Goal: Transaction & Acquisition: Purchase product/service

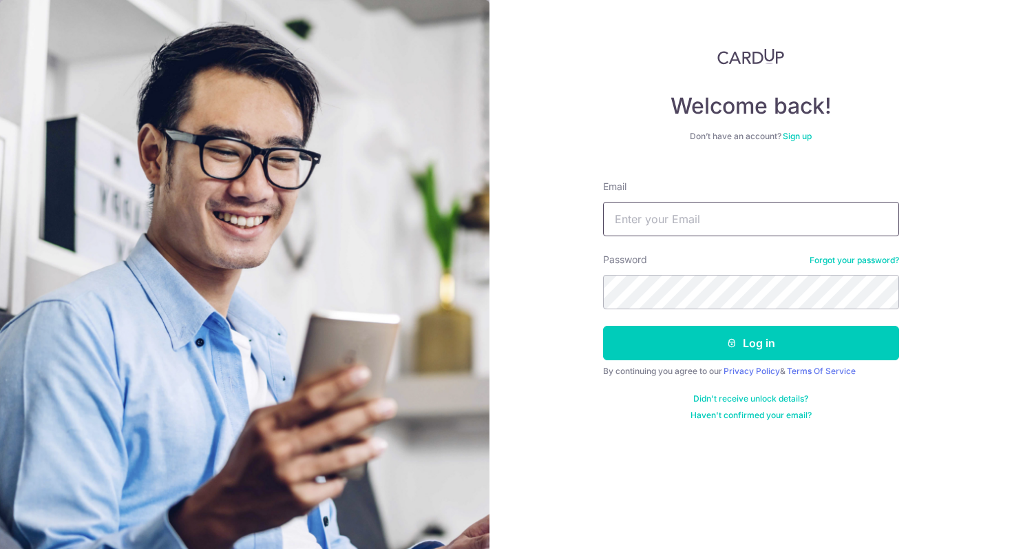
click at [618, 221] on input "Email" at bounding box center [751, 219] width 296 height 34
type input "[DOMAIN_NAME][EMAIL_ADDRESS][DOMAIN_NAME]"
click at [603, 326] on button "Log in" at bounding box center [751, 343] width 296 height 34
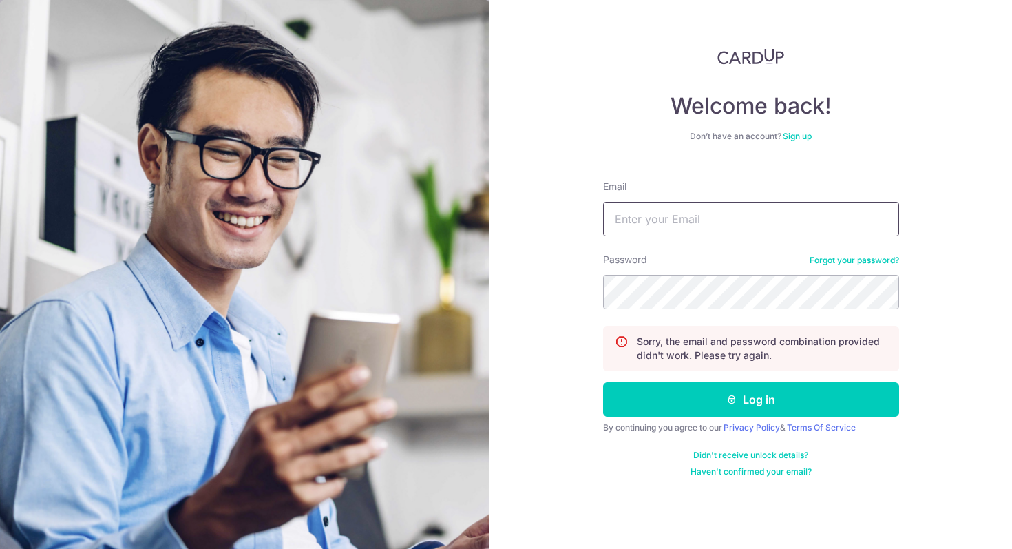
click at [726, 218] on input "Email" at bounding box center [751, 219] width 296 height 34
type input "[DOMAIN_NAME][EMAIL_ADDRESS][DOMAIN_NAME]"
click at [603, 382] on button "Log in" at bounding box center [751, 399] width 296 height 34
click at [698, 202] on input "Email" at bounding box center [751, 219] width 296 height 34
type input "[DOMAIN_NAME][EMAIL_ADDRESS][DOMAIN_NAME]"
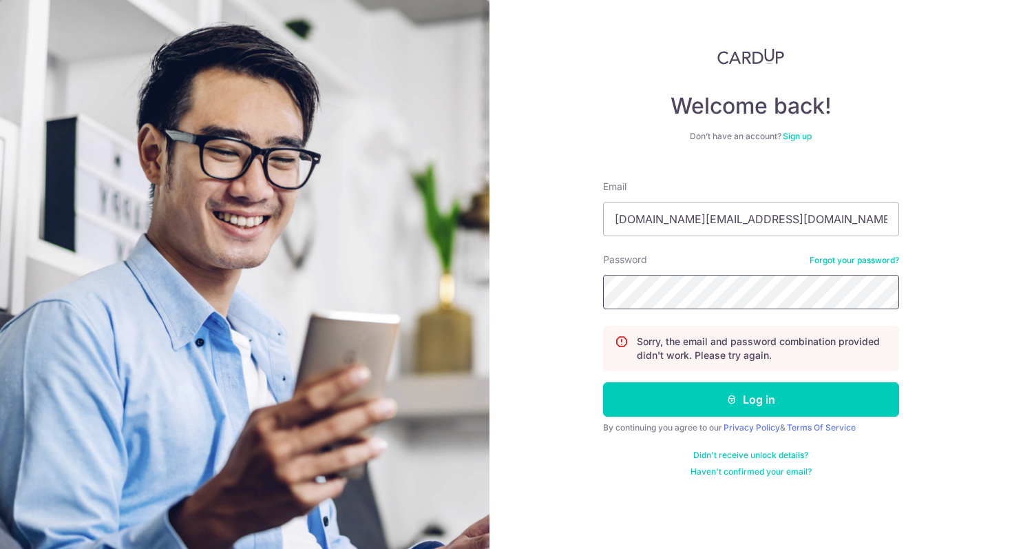
click at [603, 382] on button "Log in" at bounding box center [751, 399] width 296 height 34
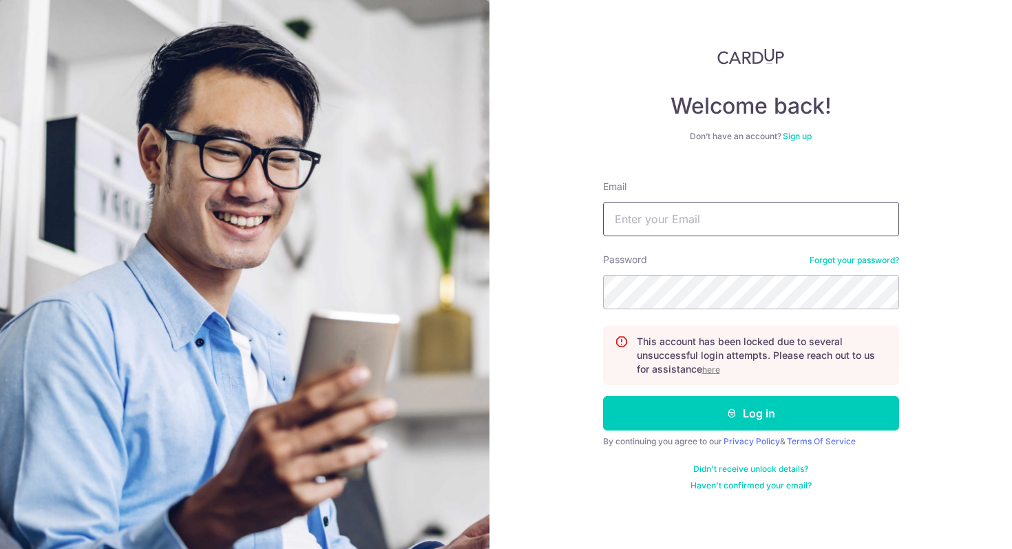
click at [702, 230] on input "Email" at bounding box center [751, 219] width 296 height 34
type input "[DOMAIN_NAME][EMAIL_ADDRESS][DOMAIN_NAME]"
click at [603, 396] on button "Log in" at bounding box center [751, 413] width 296 height 34
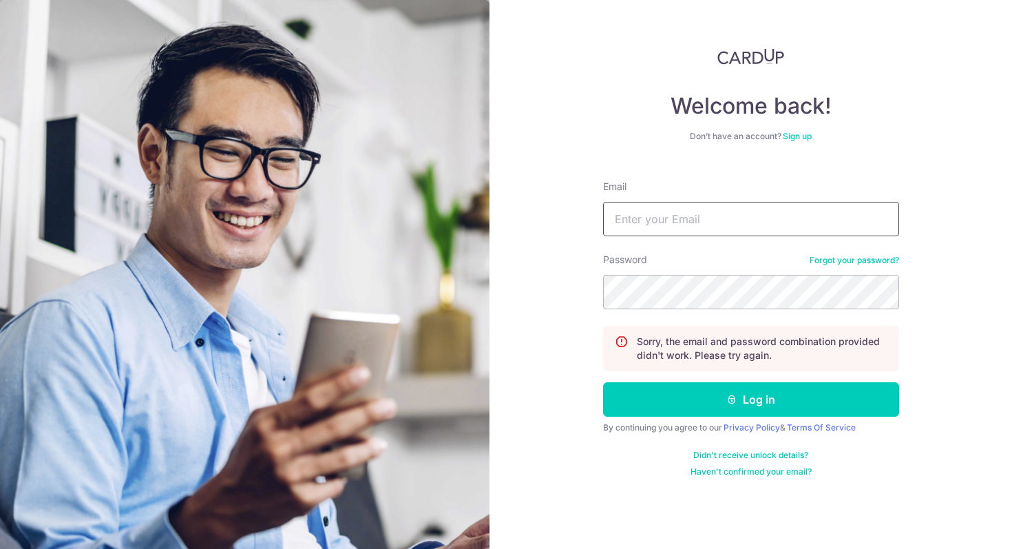
click at [668, 221] on input "Email" at bounding box center [751, 219] width 296 height 34
type input "A"
type input "jennifer.law@adaptglobal.com.sg"
click at [603, 382] on button "Log in" at bounding box center [751, 399] width 296 height 34
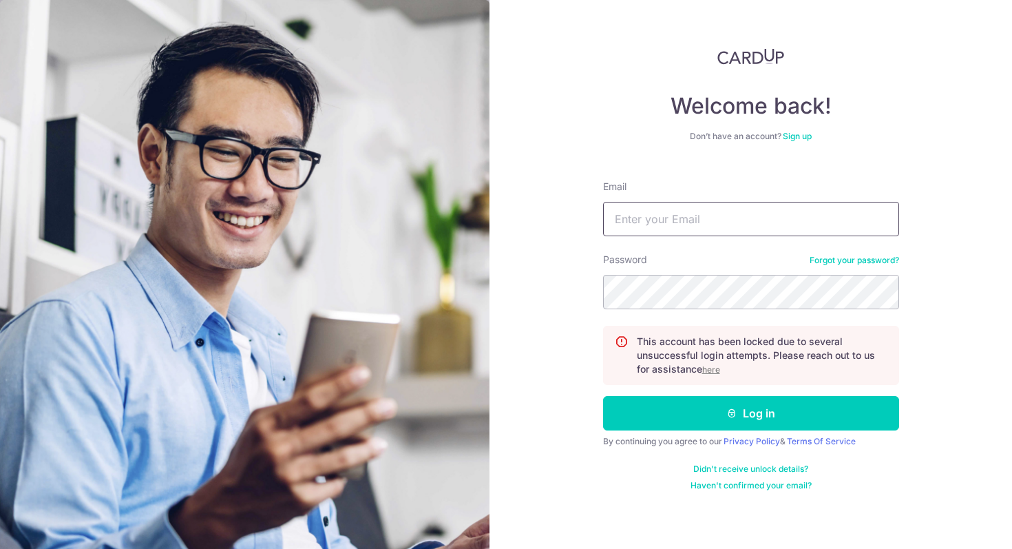
click at [773, 208] on input "Email" at bounding box center [751, 219] width 296 height 34
type input "jennifer.law@adaptglobal.com.sg"
click at [603, 396] on button "Log in" at bounding box center [751, 413] width 296 height 34
click at [660, 244] on form "Email Password Forgot your password? This account has been locked due to severa…" at bounding box center [751, 330] width 296 height 322
click at [659, 231] on input "Email" at bounding box center [751, 219] width 296 height 34
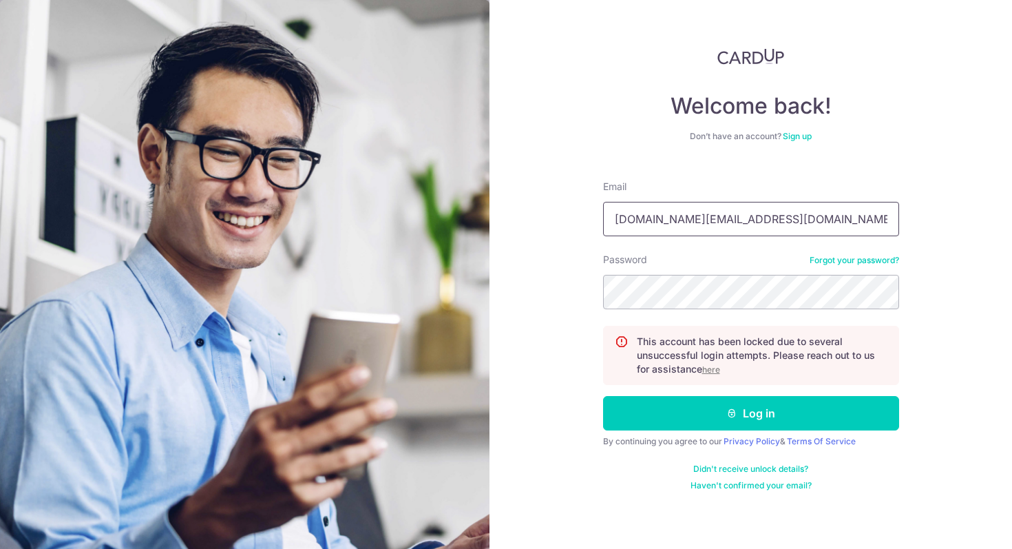
type input "jennifer.law@adaptglobal.com.sg"
click at [863, 261] on link "Forgot your password?" at bounding box center [855, 260] width 90 height 11
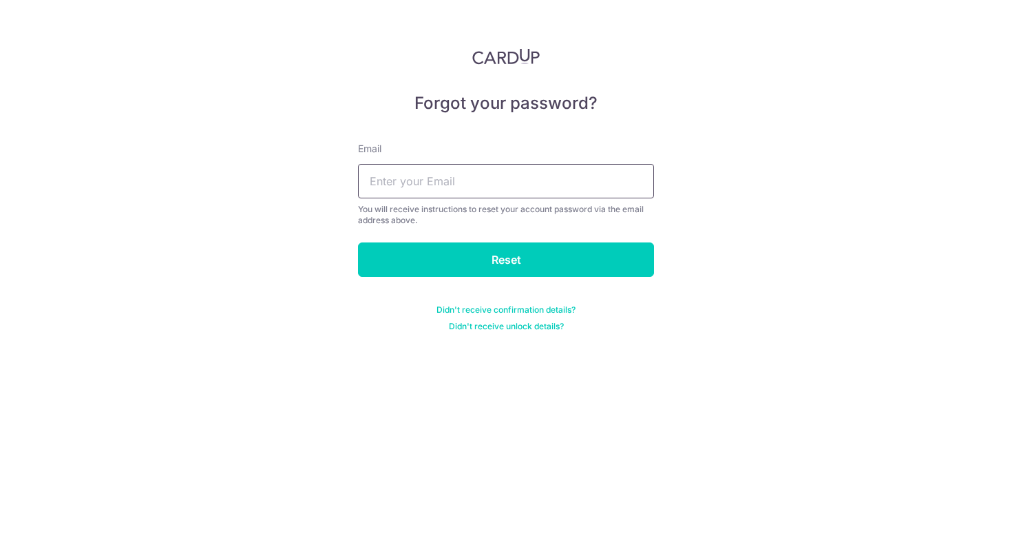
click at [531, 183] on input "text" at bounding box center [506, 181] width 296 height 34
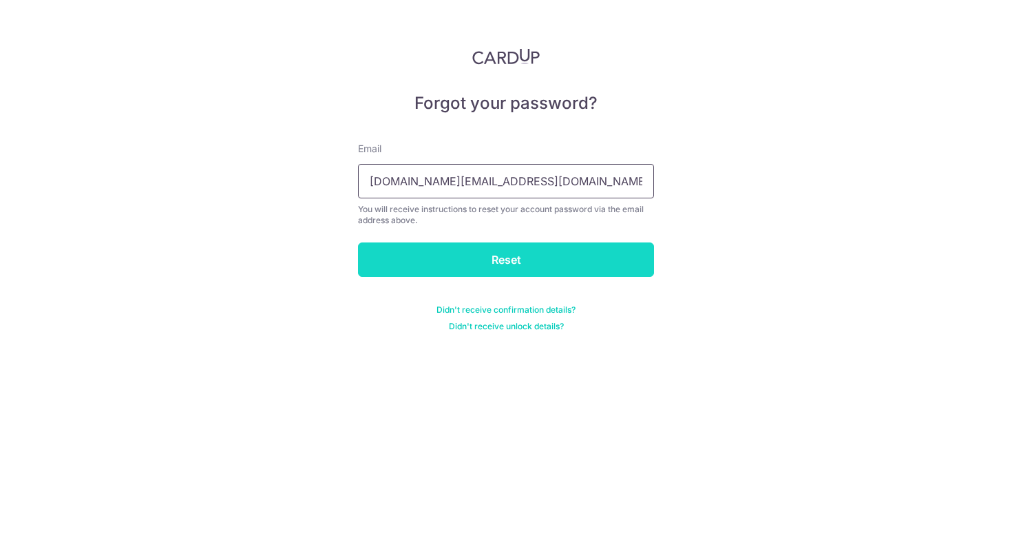
type input "jennifer.law@adaptglobal.com.sg"
click at [508, 270] on input "Reset" at bounding box center [506, 259] width 296 height 34
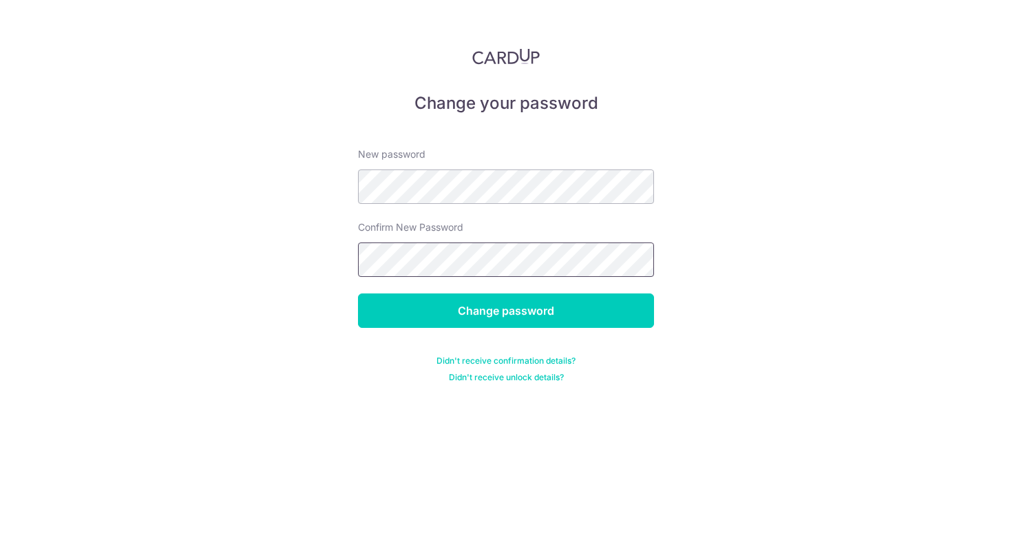
click at [358, 293] on input "Change password" at bounding box center [506, 310] width 296 height 34
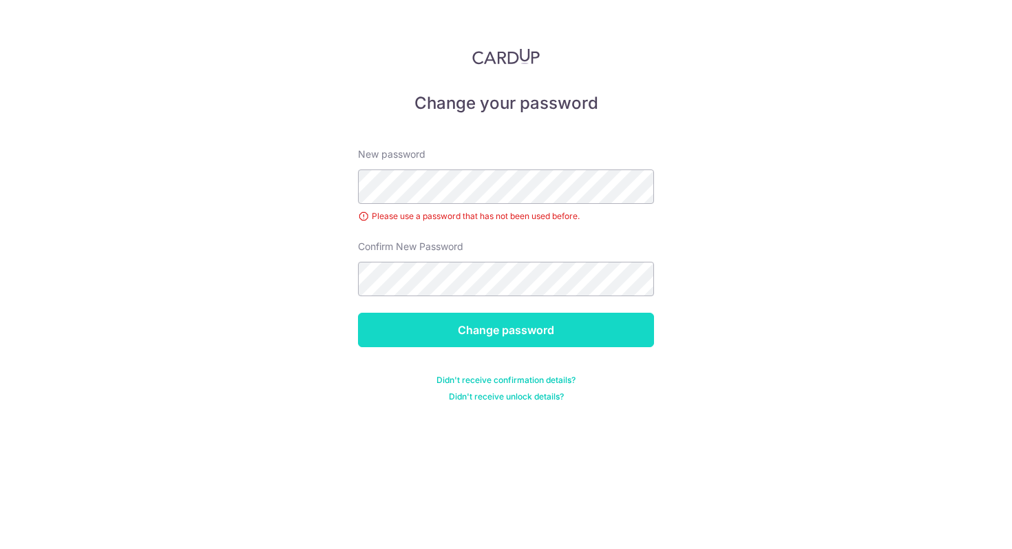
click at [493, 339] on input "Change password" at bounding box center [506, 330] width 296 height 34
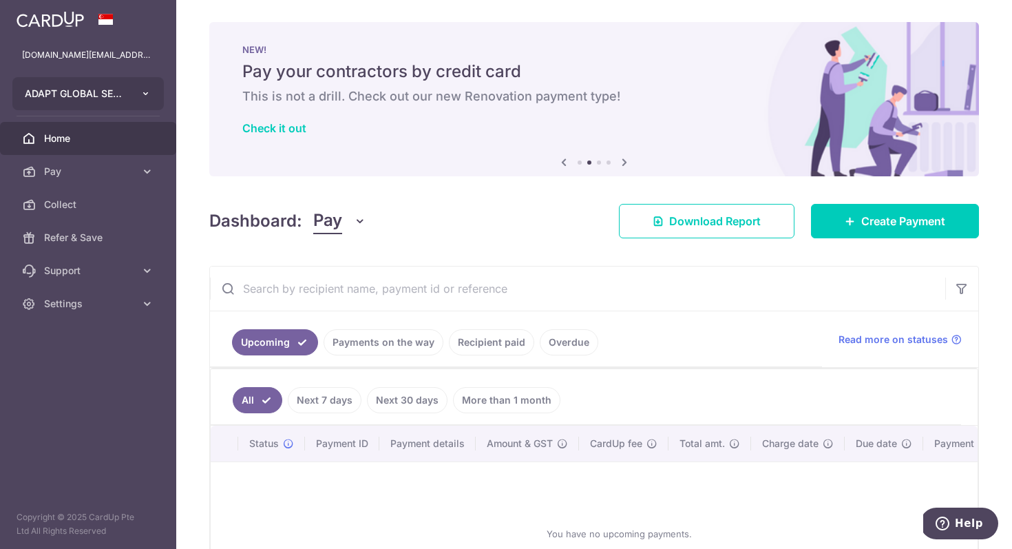
click at [149, 87] on button "ADAPT GLOBAL SERVICES PTE. LTD." at bounding box center [87, 93] width 151 height 33
click at [149, 92] on icon "button" at bounding box center [145, 93] width 11 height 11
click at [139, 55] on p "[DOMAIN_NAME][EMAIL_ADDRESS][DOMAIN_NAME]" at bounding box center [88, 55] width 132 height 14
click at [54, 140] on span "Home" at bounding box center [89, 139] width 91 height 14
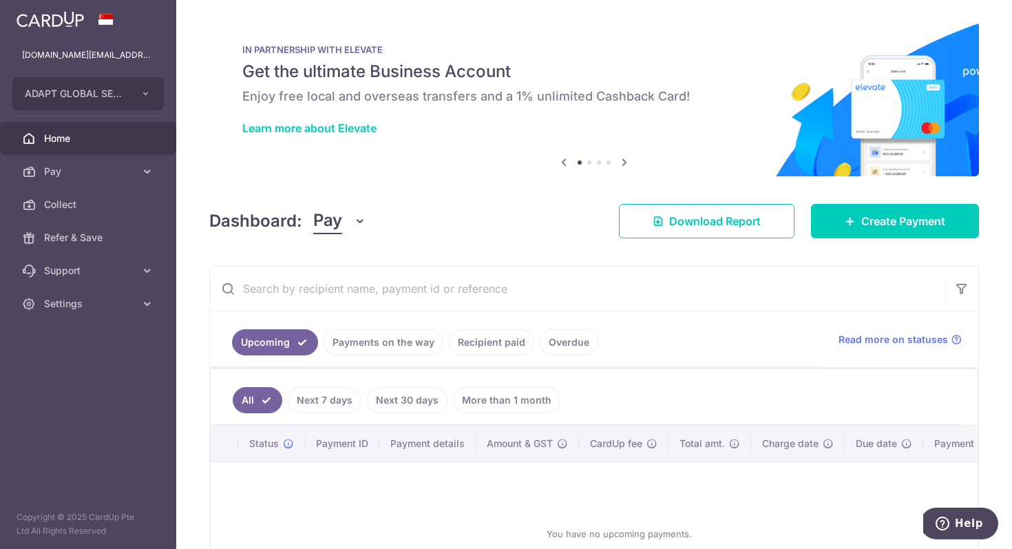
click at [39, 26] on img at bounding box center [50, 19] width 67 height 17
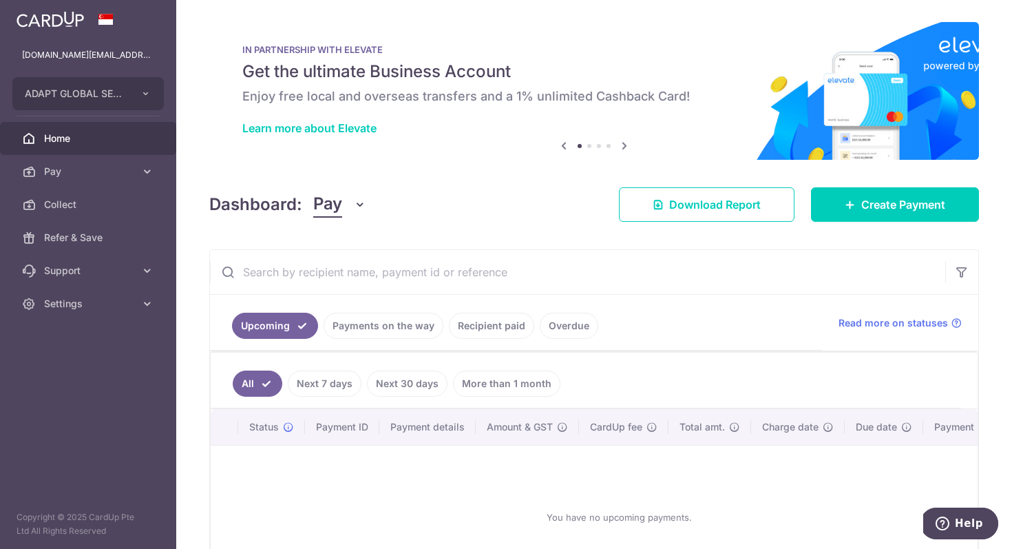
click at [39, 26] on img at bounding box center [50, 19] width 67 height 17
click at [53, 141] on span "Home" at bounding box center [89, 139] width 91 height 14
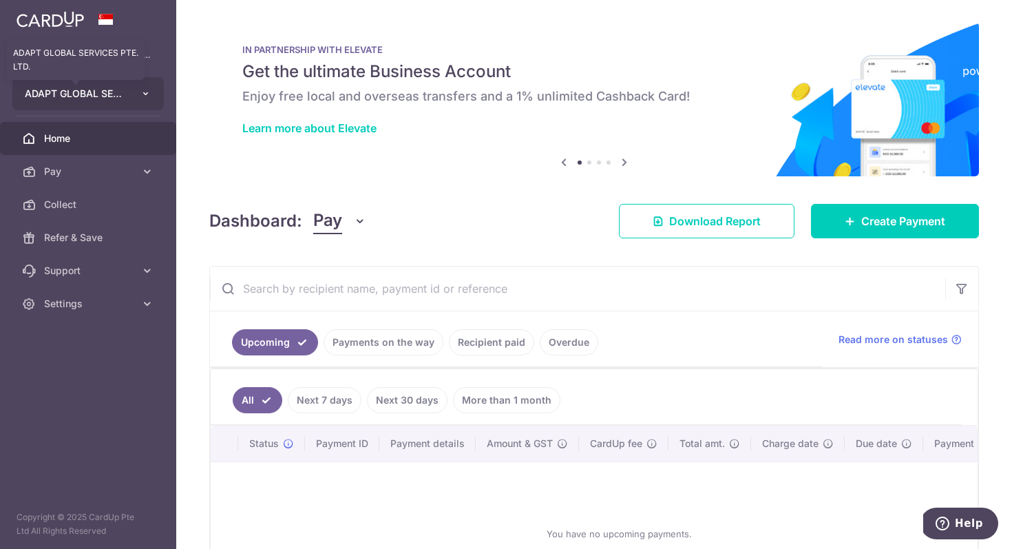
click at [71, 90] on span "ADAPT GLOBAL SERVICES PTE. LTD." at bounding box center [76, 94] width 102 height 14
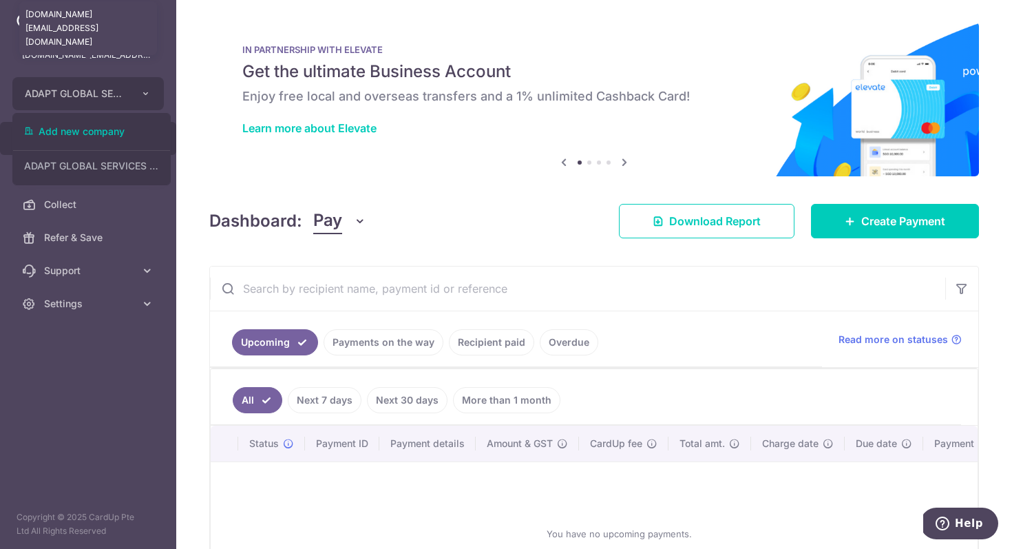
click at [72, 50] on p "[DOMAIN_NAME][EMAIL_ADDRESS][DOMAIN_NAME]" at bounding box center [88, 55] width 132 height 14
click at [152, 52] on p "[DOMAIN_NAME][EMAIL_ADDRESS][DOMAIN_NAME]" at bounding box center [88, 55] width 132 height 14
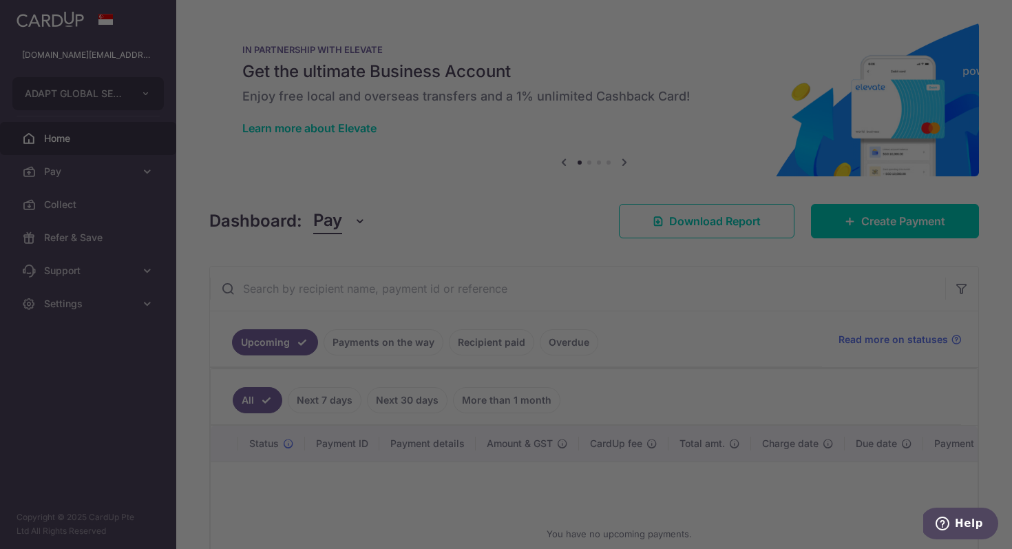
click at [48, 141] on div at bounding box center [511, 277] width 1023 height 554
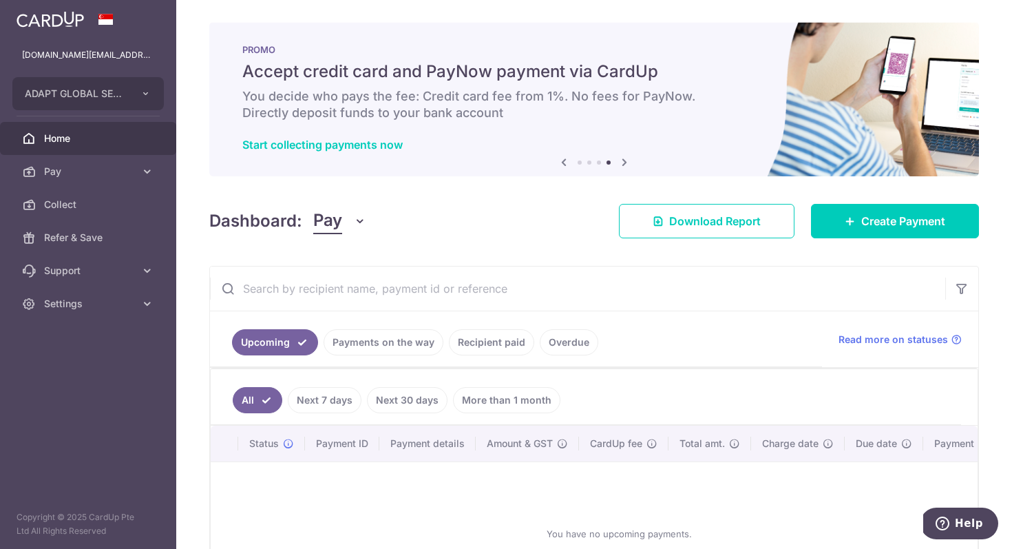
scroll to position [3, 0]
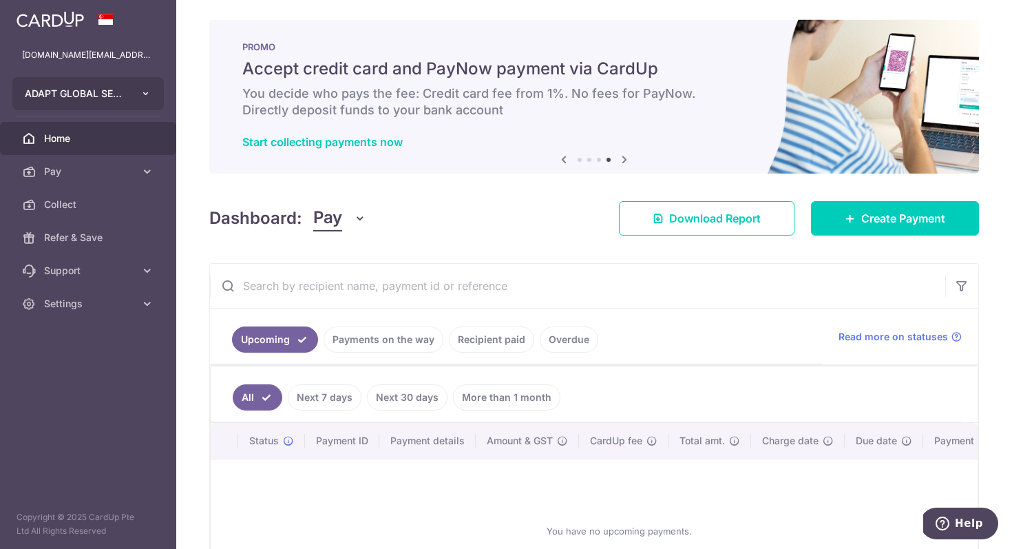
click at [145, 91] on icon "button" at bounding box center [145, 93] width 11 height 11
click at [146, 95] on icon "button" at bounding box center [145, 93] width 11 height 11
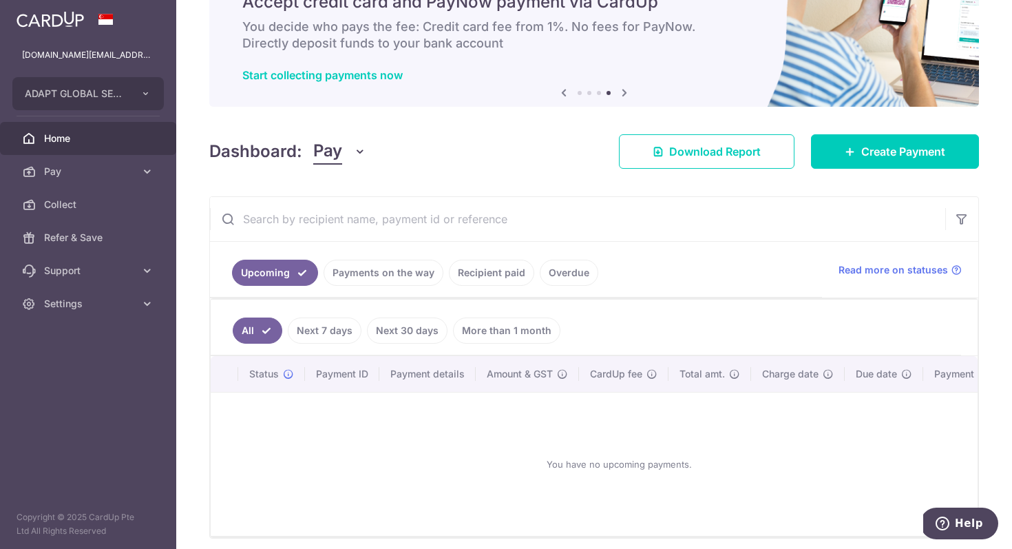
scroll to position [132, 0]
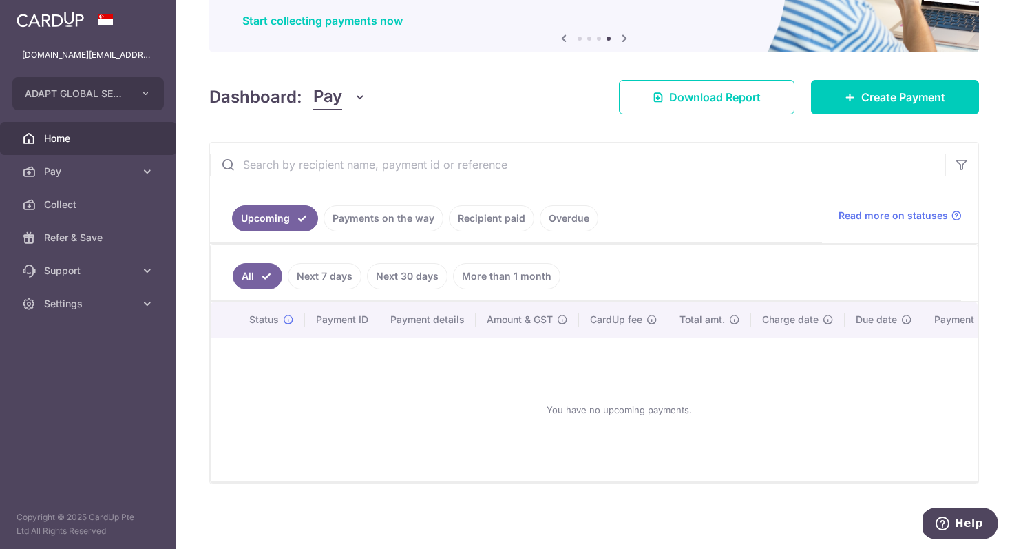
click at [67, 140] on span "Home" at bounding box center [89, 139] width 91 height 14
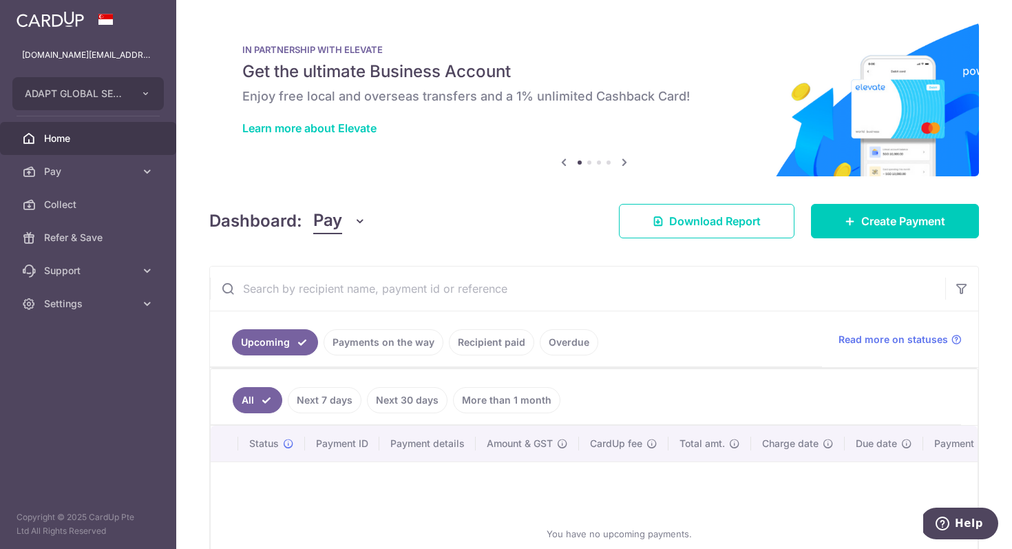
click at [68, 14] on img at bounding box center [50, 19] width 67 height 17
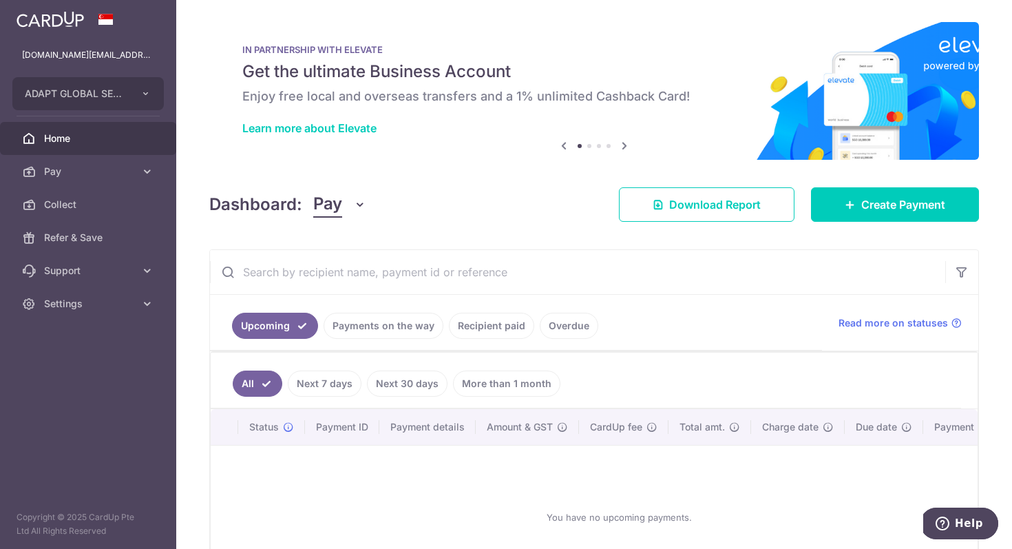
click at [44, 23] on img at bounding box center [50, 19] width 67 height 17
click at [31, 18] on img at bounding box center [50, 19] width 67 height 17
click at [623, 146] on icon at bounding box center [624, 145] width 17 height 17
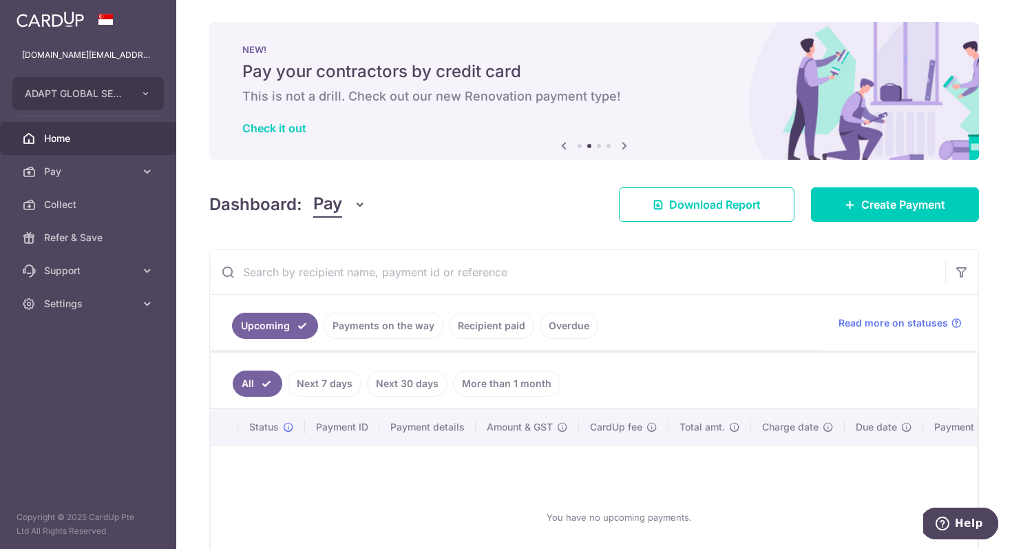
click at [623, 146] on icon at bounding box center [624, 145] width 17 height 17
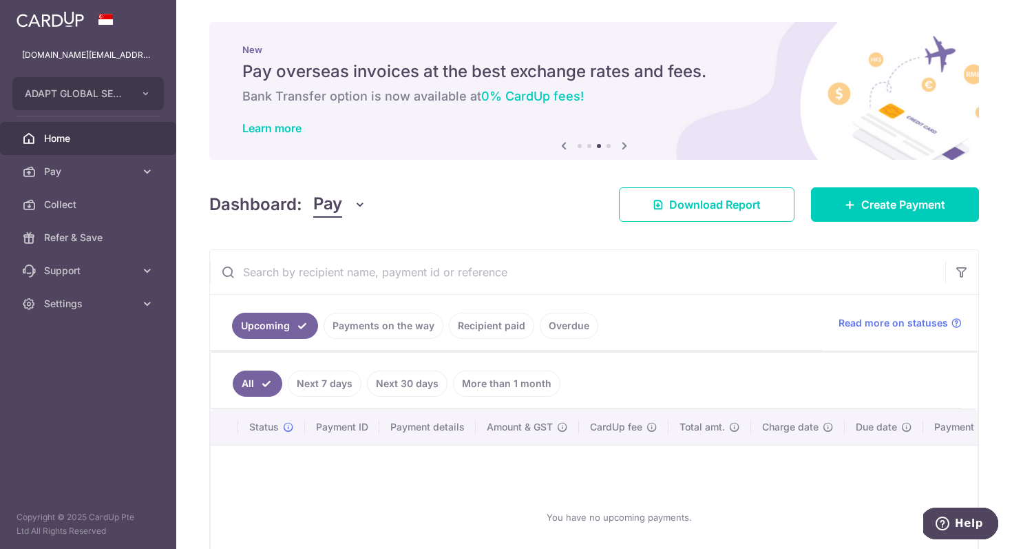
click at [623, 146] on icon at bounding box center [624, 145] width 17 height 17
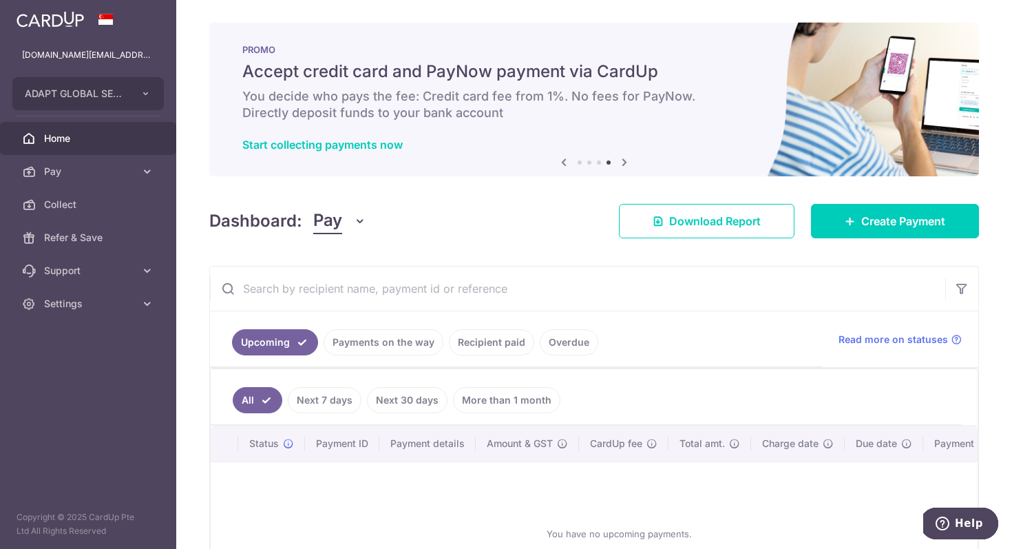
click at [623, 146] on div "Start collecting payments now" at bounding box center [594, 145] width 704 height 14
click at [620, 166] on icon at bounding box center [624, 162] width 17 height 17
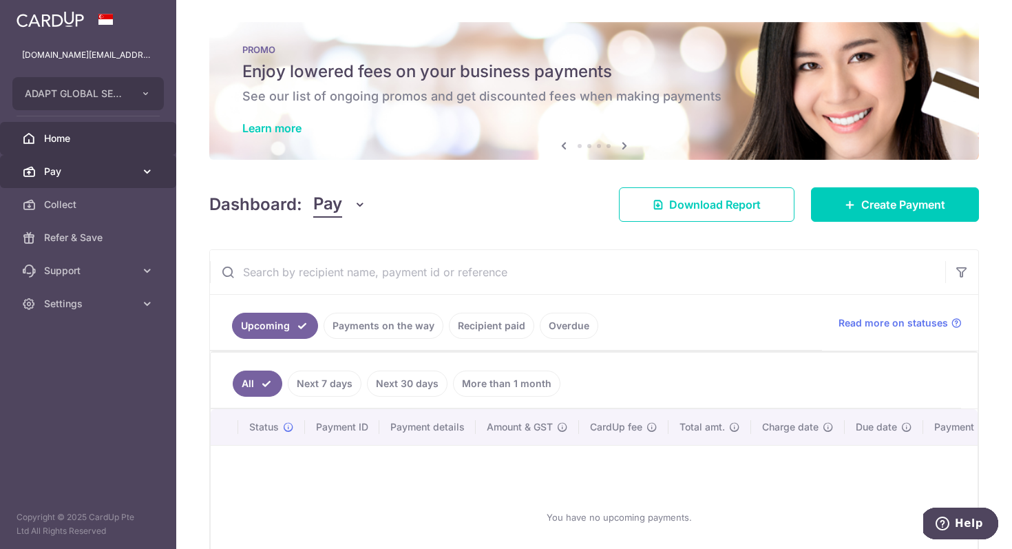
click at [89, 178] on link "Pay" at bounding box center [88, 171] width 176 height 33
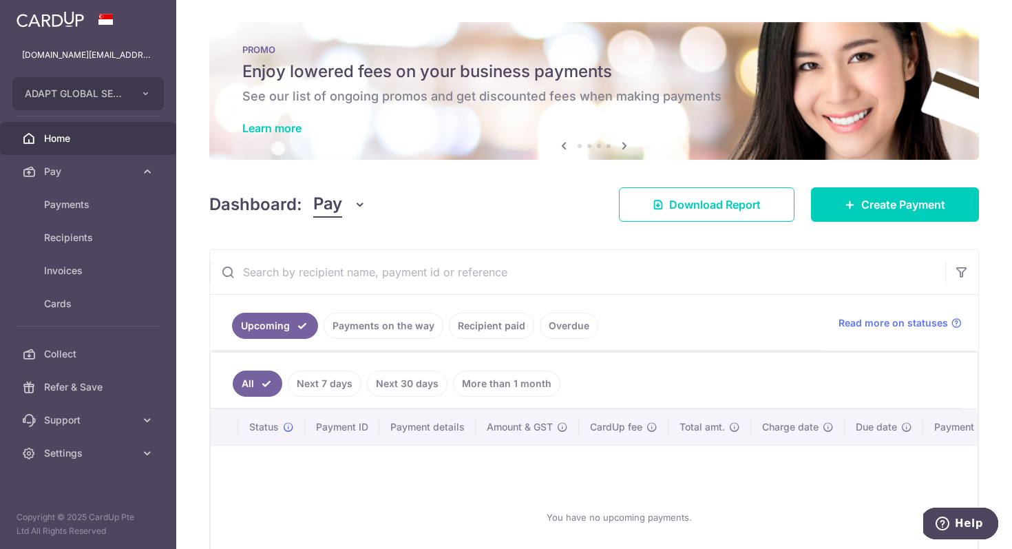
click at [104, 145] on span "Home" at bounding box center [89, 139] width 91 height 14
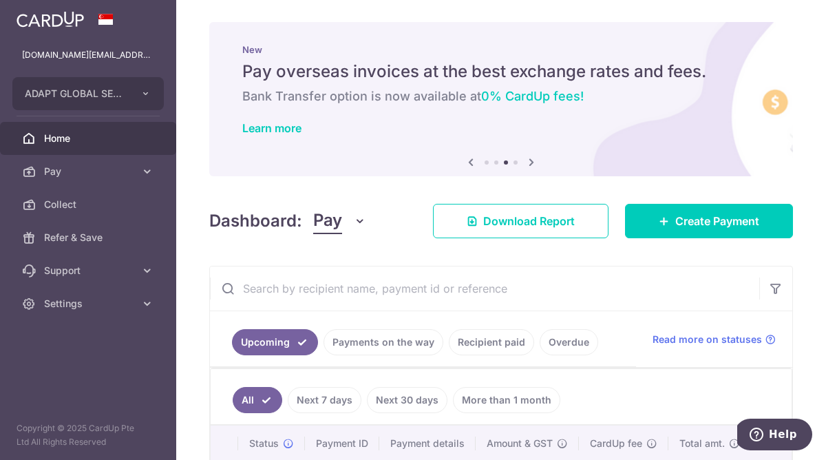
scroll to position [220, 0]
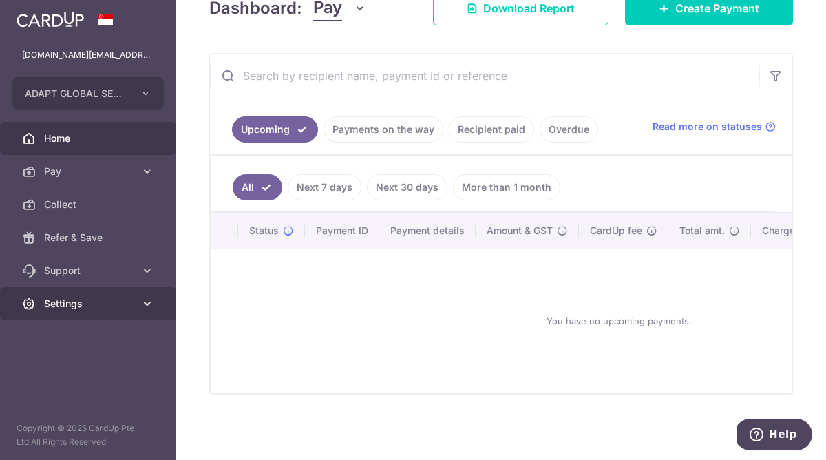
click at [64, 302] on span "Settings" at bounding box center [89, 304] width 91 height 14
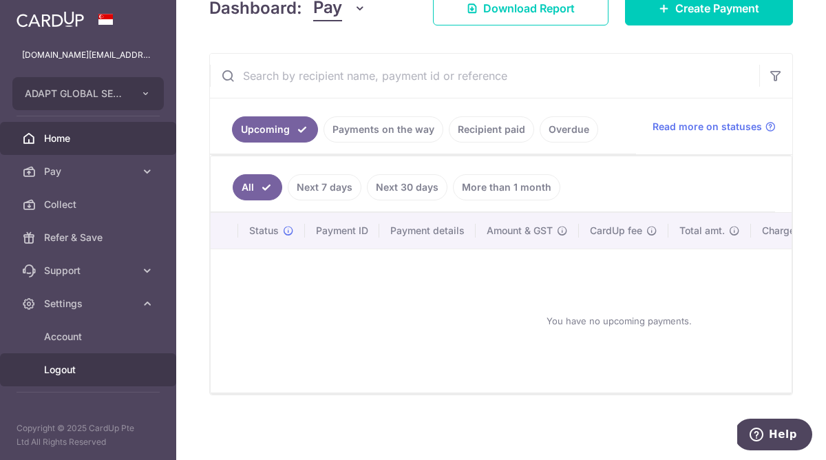
click at [63, 373] on span "Logout" at bounding box center [89, 370] width 91 height 14
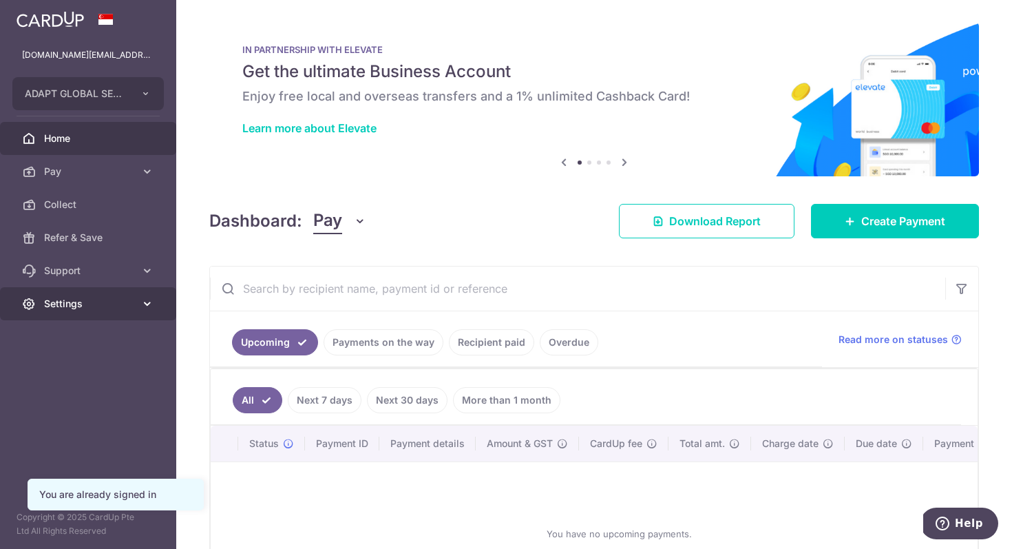
click at [53, 309] on span "Settings" at bounding box center [89, 304] width 91 height 14
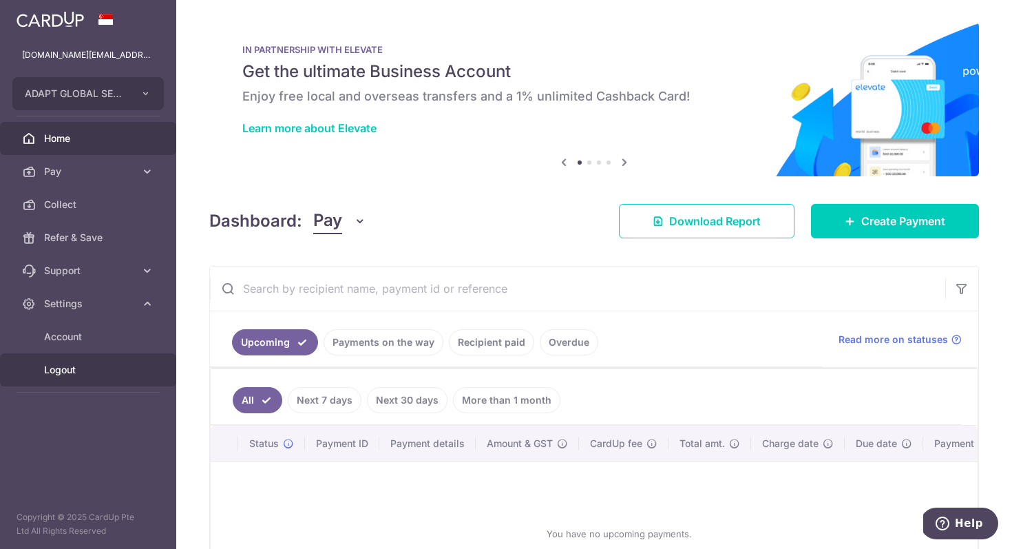
click at [61, 369] on span "Logout" at bounding box center [89, 370] width 91 height 14
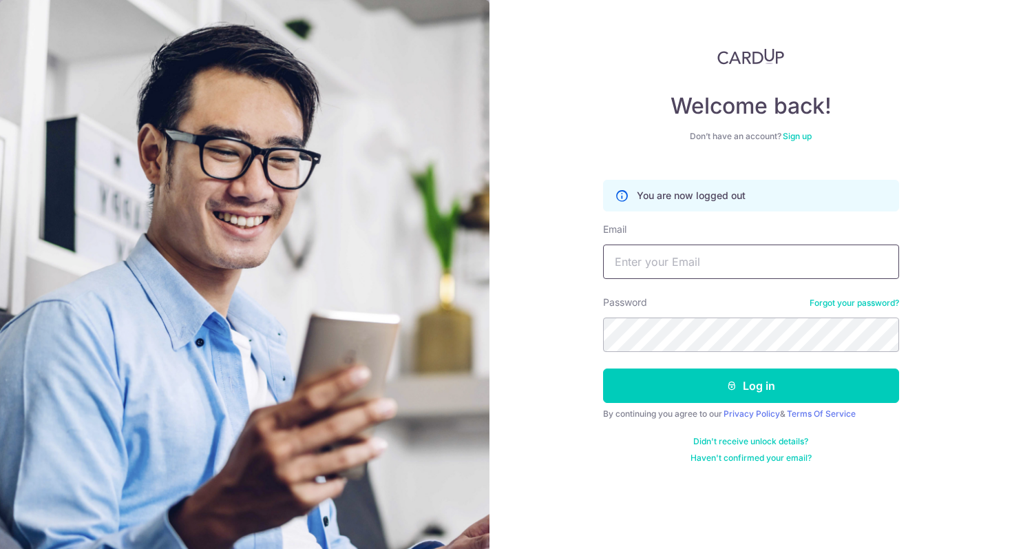
click at [654, 267] on input "Email" at bounding box center [751, 261] width 296 height 34
type input "[DOMAIN_NAME][EMAIL_ADDRESS][DOMAIN_NAME]"
click at [603, 368] on button "Log in" at bounding box center [751, 385] width 296 height 34
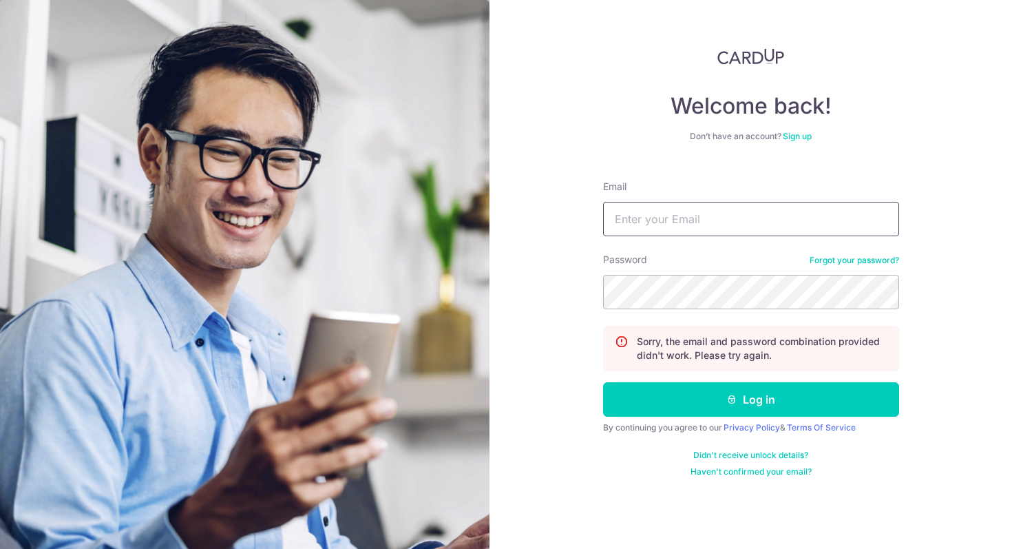
click at [636, 222] on input "Email" at bounding box center [751, 219] width 296 height 34
type input "[DOMAIN_NAME][EMAIL_ADDRESS][DOMAIN_NAME]"
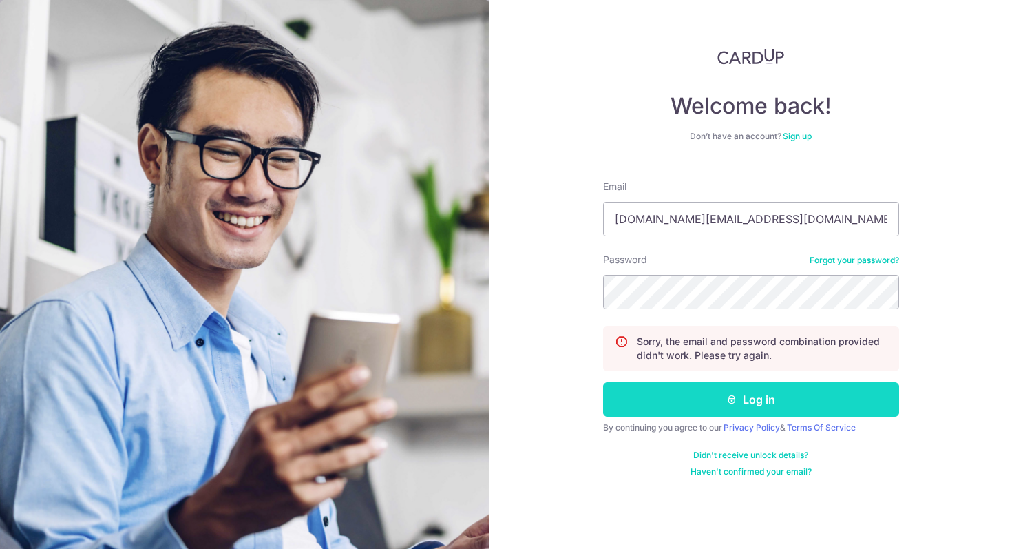
click at [702, 393] on button "Log in" at bounding box center [751, 399] width 296 height 34
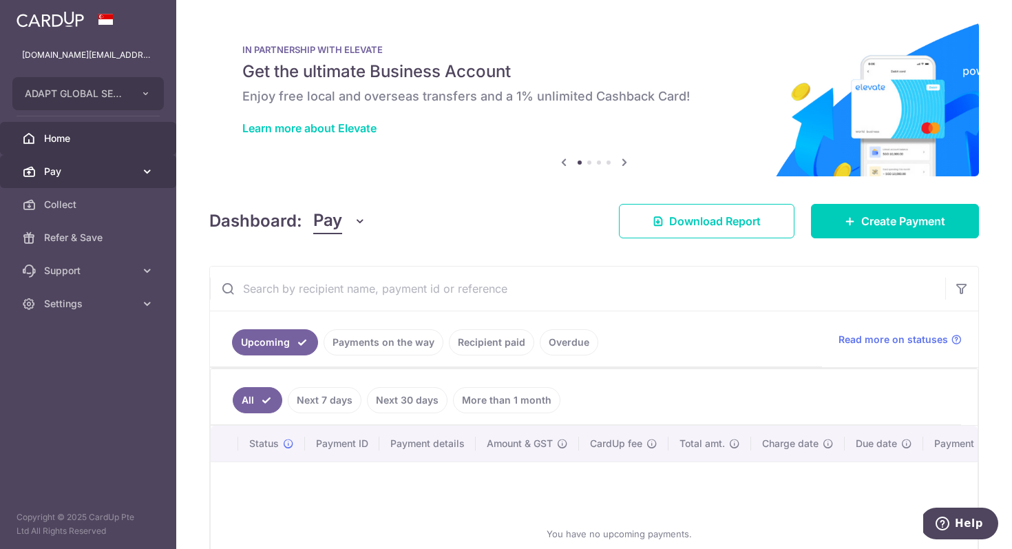
click at [57, 176] on span "Pay" at bounding box center [89, 172] width 91 height 14
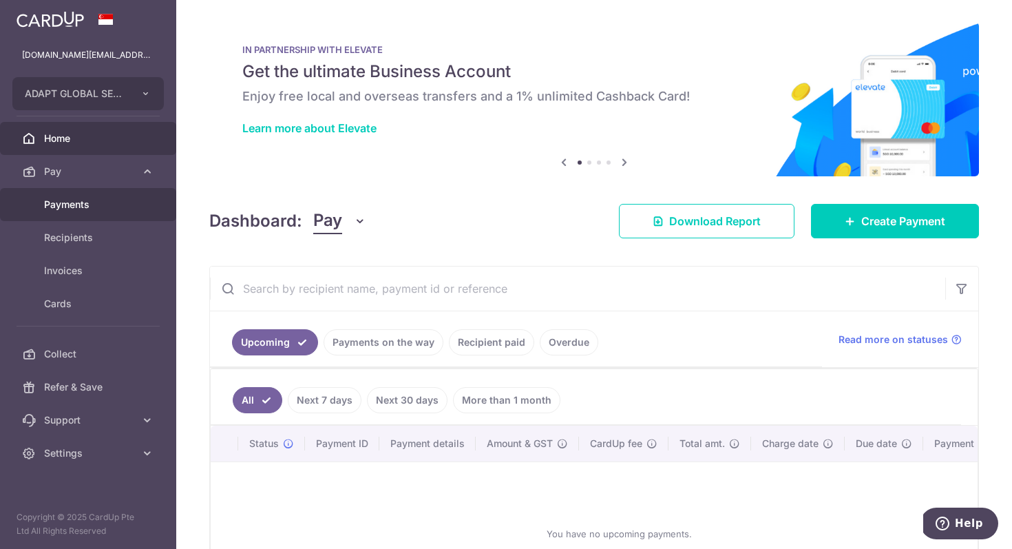
click at [59, 205] on span "Payments" at bounding box center [89, 205] width 91 height 14
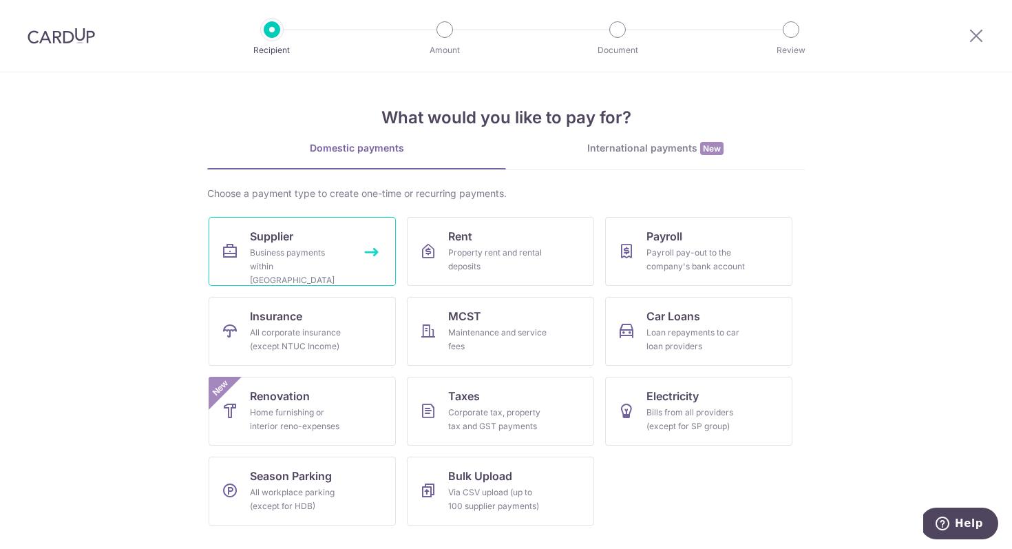
click at [290, 233] on span "Supplier" at bounding box center [271, 236] width 43 height 17
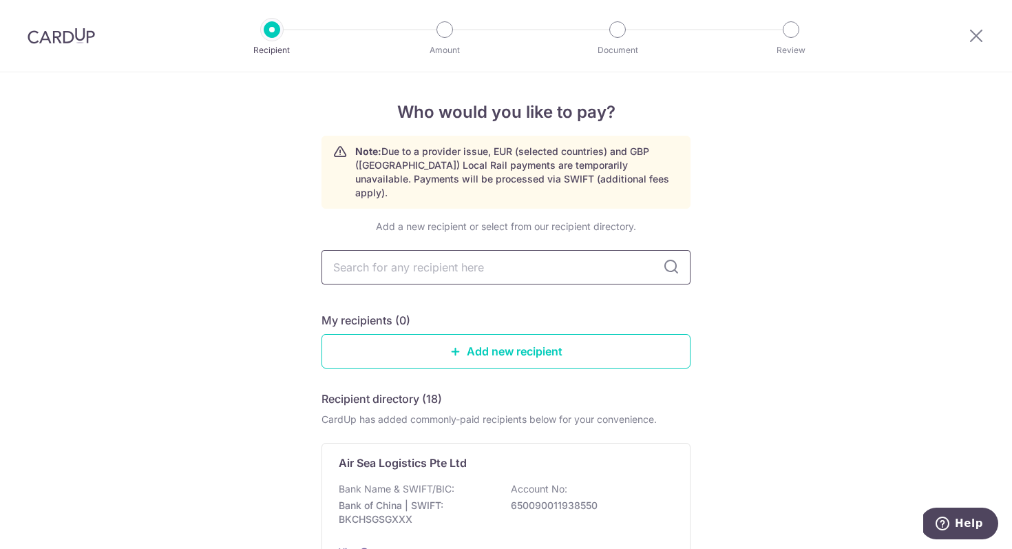
click at [384, 254] on input "text" at bounding box center [506, 267] width 369 height 34
type input "hmi"
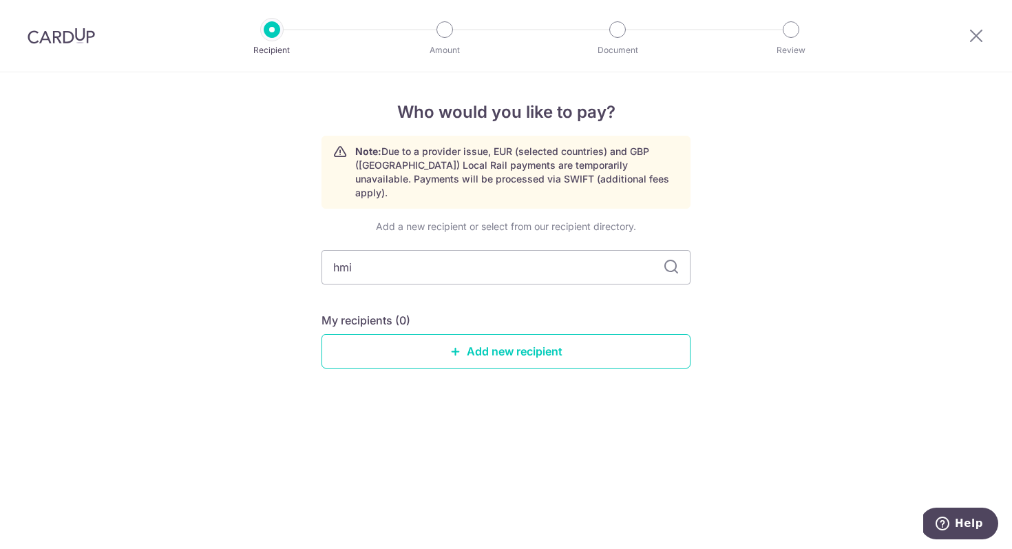
type input "hmi"
type input "h"
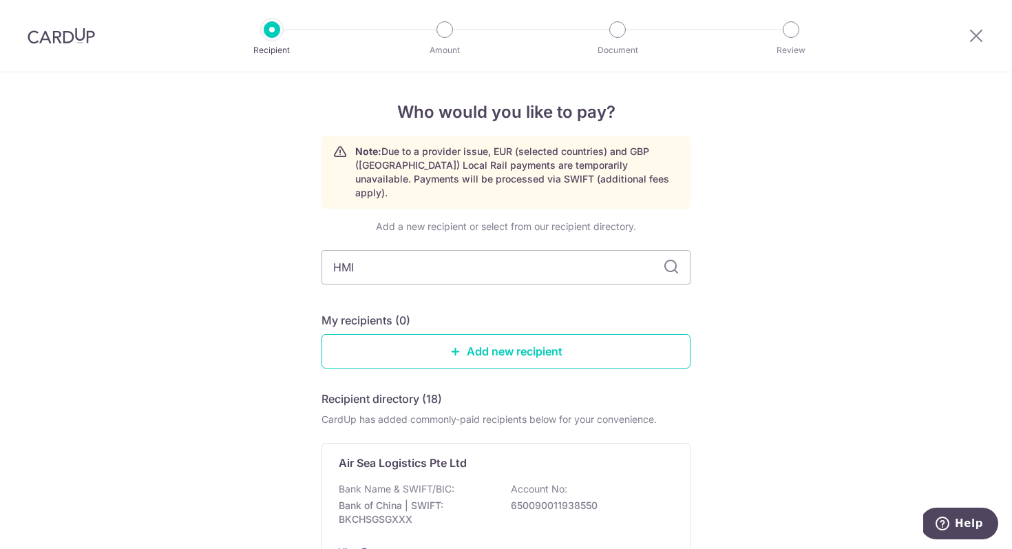
type input "HMI M"
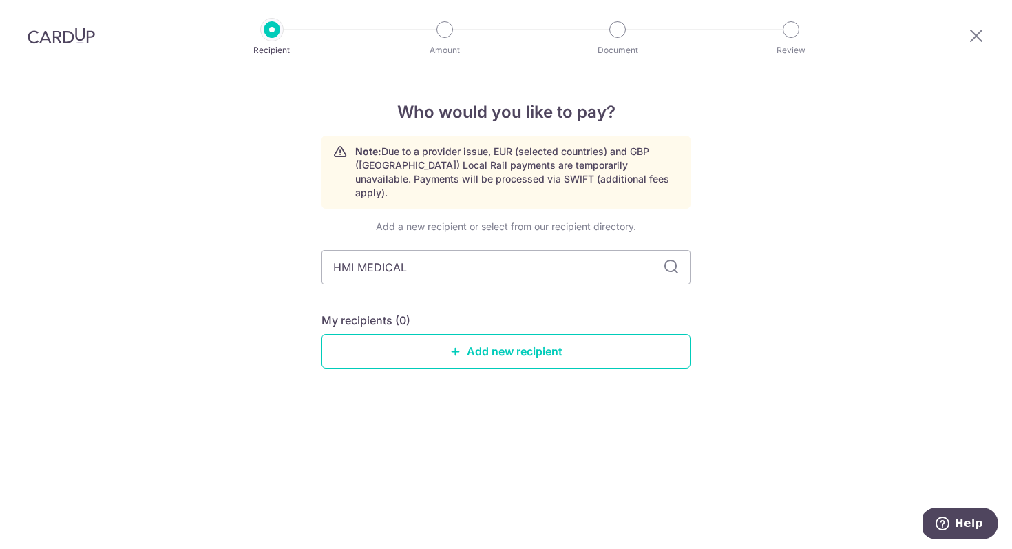
type input "HMI MEDICAL"
type input "HMI MEDICAL CENTRE PTE LTD"
click at [662, 251] on input "HMI MEDICAL CENTRE PTE LTD" at bounding box center [506, 267] width 369 height 34
click at [670, 259] on icon at bounding box center [671, 267] width 17 height 17
click at [478, 334] on link "Add new recipient" at bounding box center [506, 351] width 369 height 34
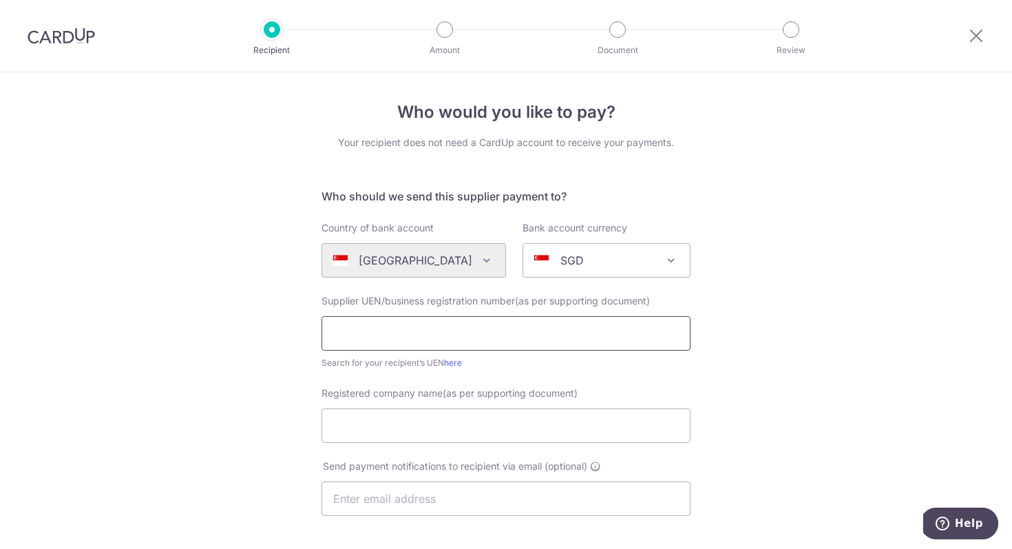
click at [345, 339] on input "text" at bounding box center [506, 333] width 369 height 34
type input "201629251M"
click at [377, 423] on input "Registered company name(as per supporting document)" at bounding box center [506, 425] width 369 height 34
type input "h"
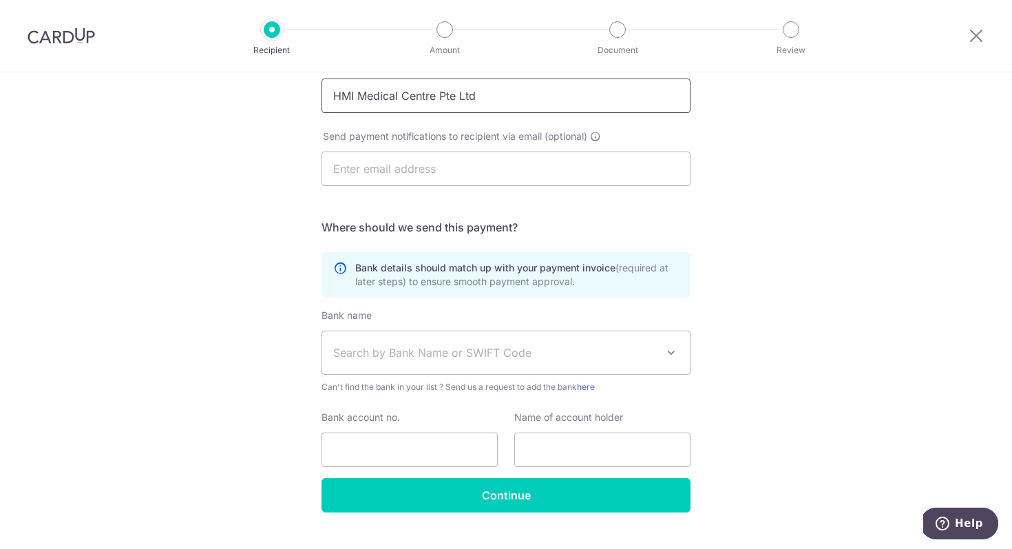
scroll to position [358, 0]
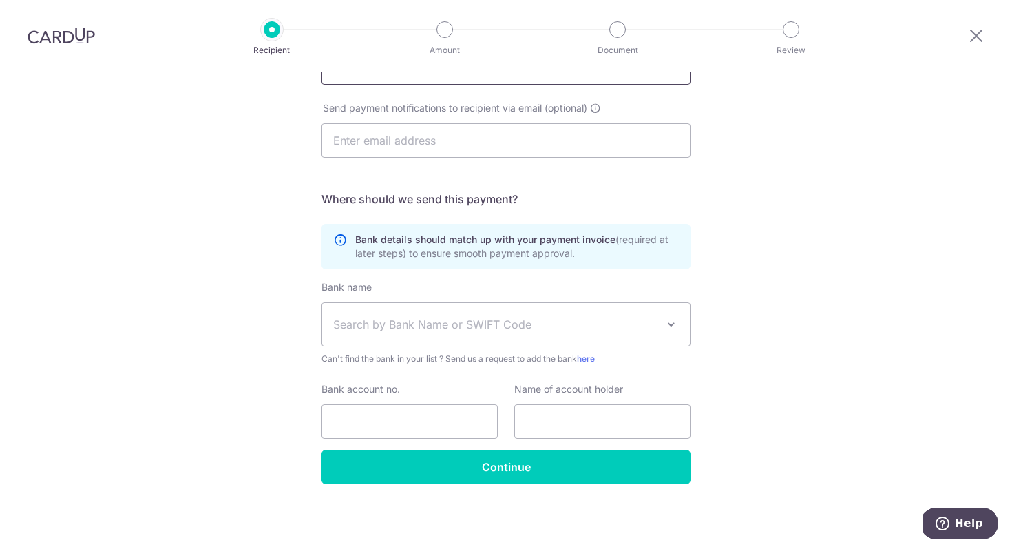
type input "HMI Medical Centre Pte Ltd"
click at [362, 321] on span "Search by Bank Name or SWIFT Code" at bounding box center [495, 324] width 324 height 17
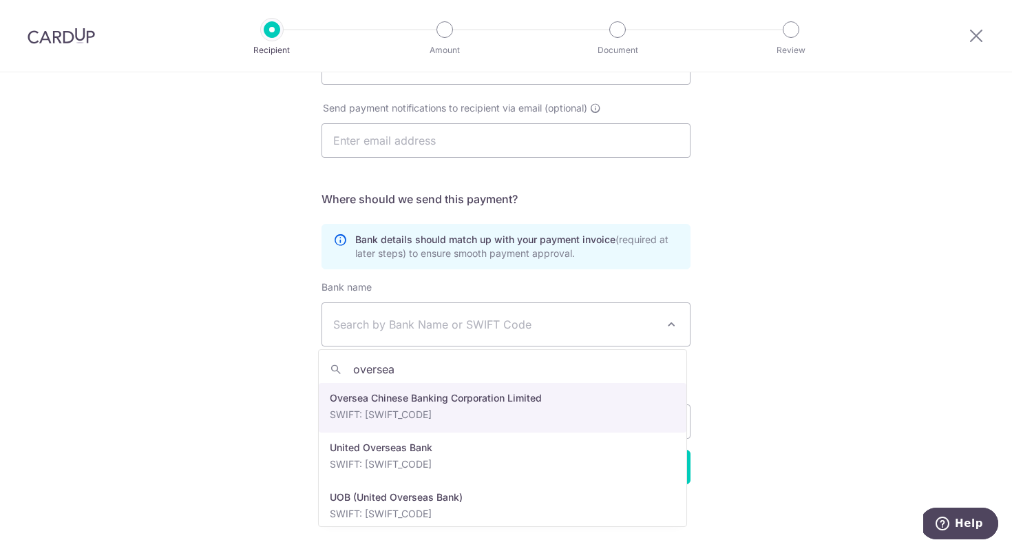
type input "oversea"
select select "12"
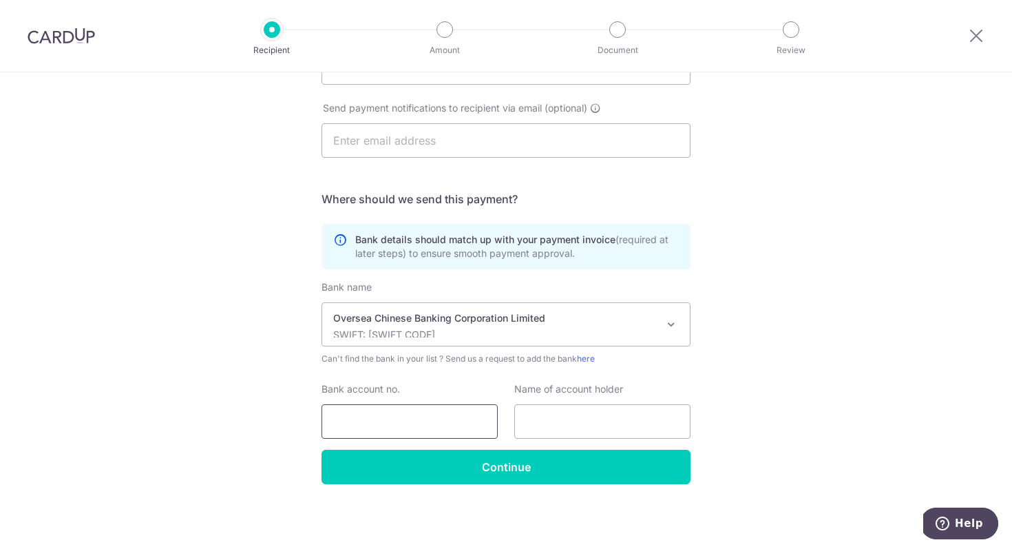
click at [399, 419] on input "Bank account no." at bounding box center [410, 421] width 176 height 34
type input "712800051001"
click at [567, 428] on input "text" at bounding box center [602, 421] width 176 height 34
type input "h"
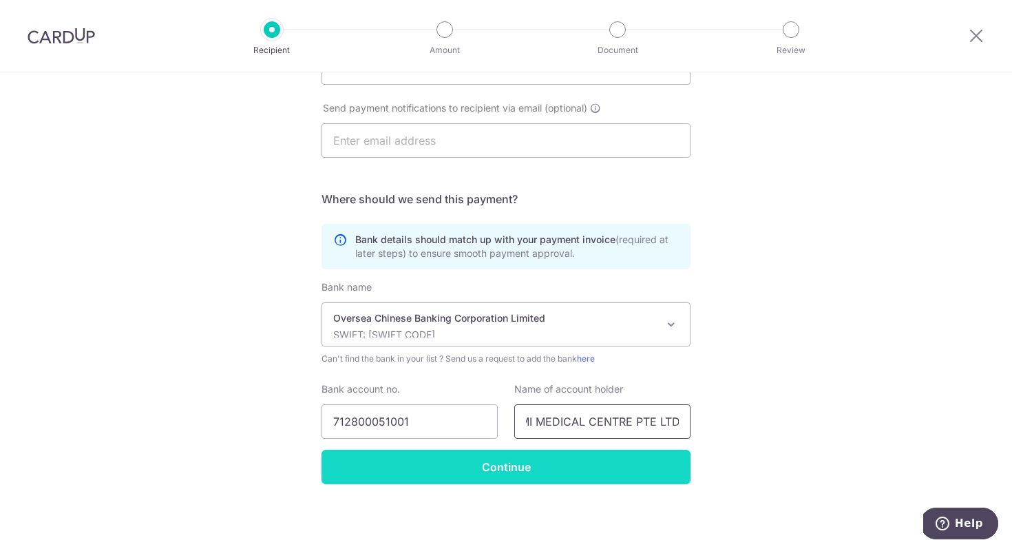
type input "HMI MEDICAL CENTRE PTE LTD"
click at [452, 470] on input "Continue" at bounding box center [506, 467] width 369 height 34
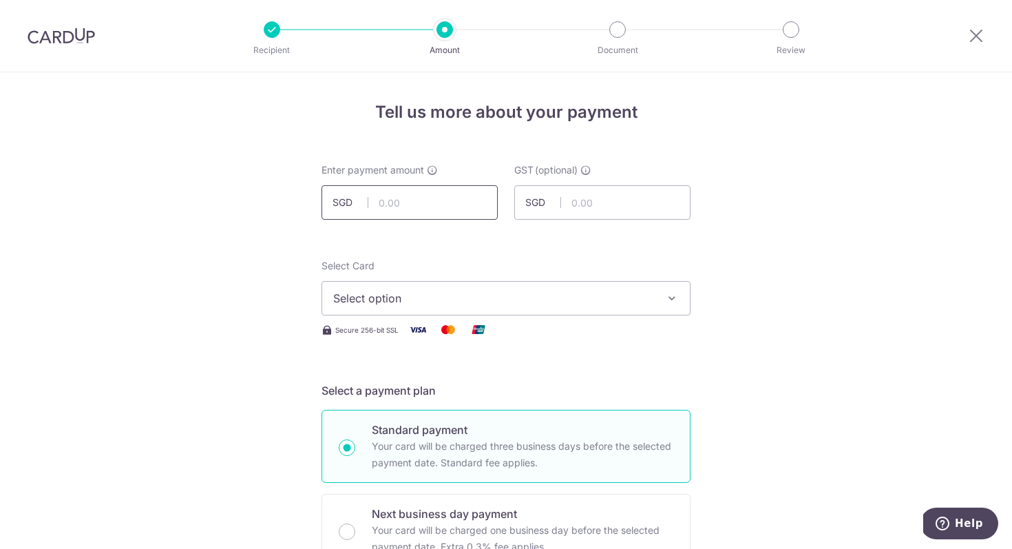
click at [402, 205] on input "text" at bounding box center [410, 202] width 176 height 34
type input "9,096.31"
click at [388, 295] on span "Select option" at bounding box center [493, 298] width 321 height 17
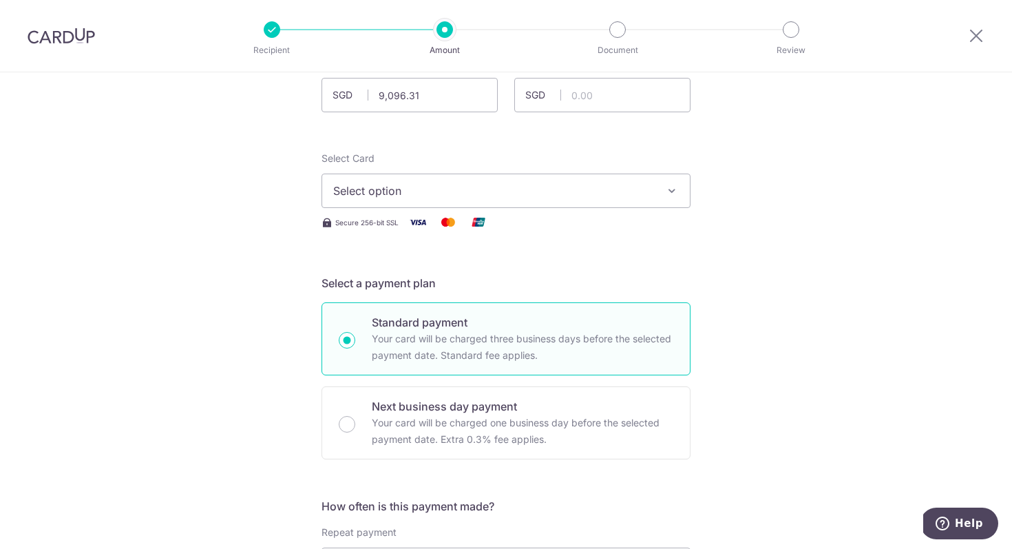
scroll to position [109, 0]
click at [535, 196] on span "Select option" at bounding box center [493, 189] width 321 height 17
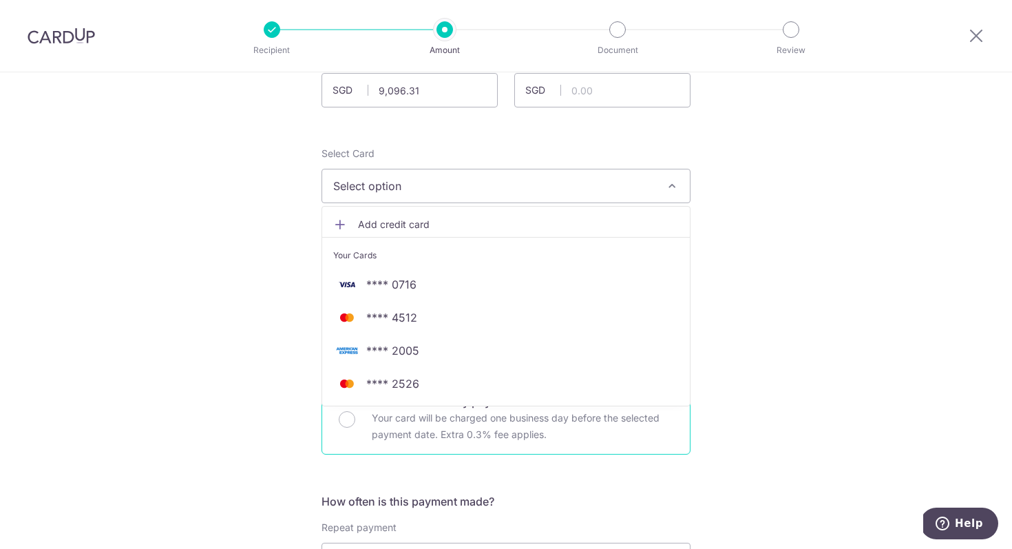
scroll to position [124, 0]
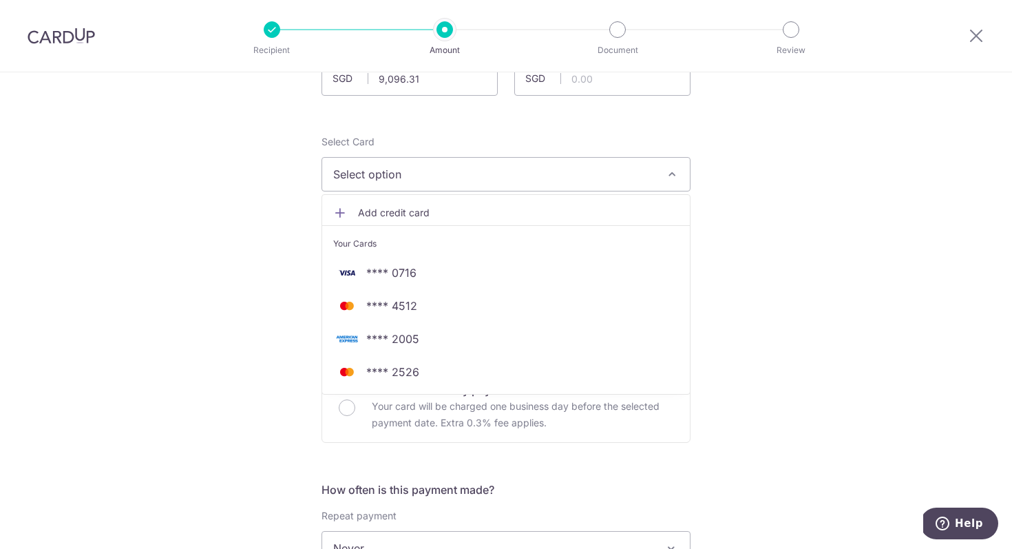
click at [598, 337] on span "**** 2005" at bounding box center [506, 339] width 346 height 17
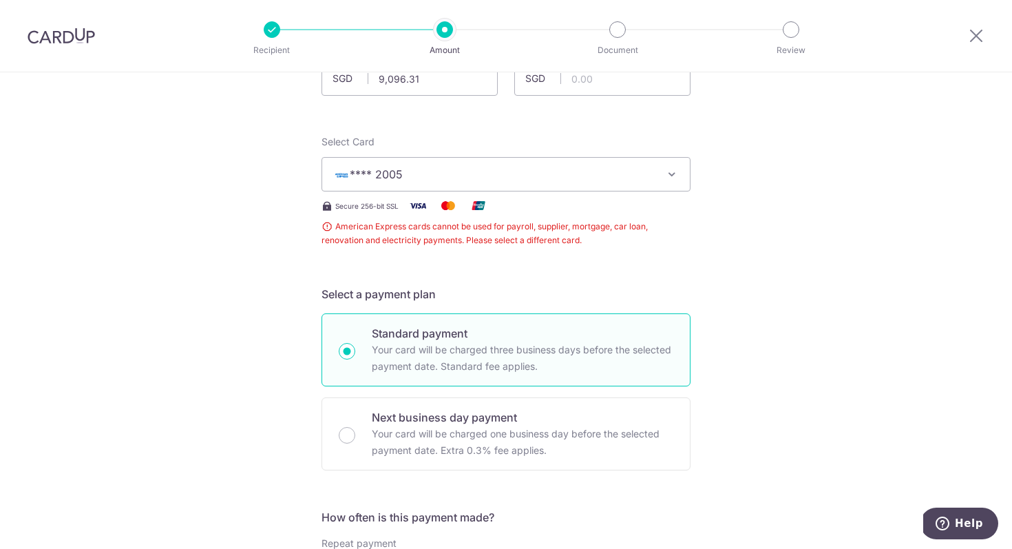
click at [549, 177] on span "**** 2005" at bounding box center [493, 174] width 321 height 17
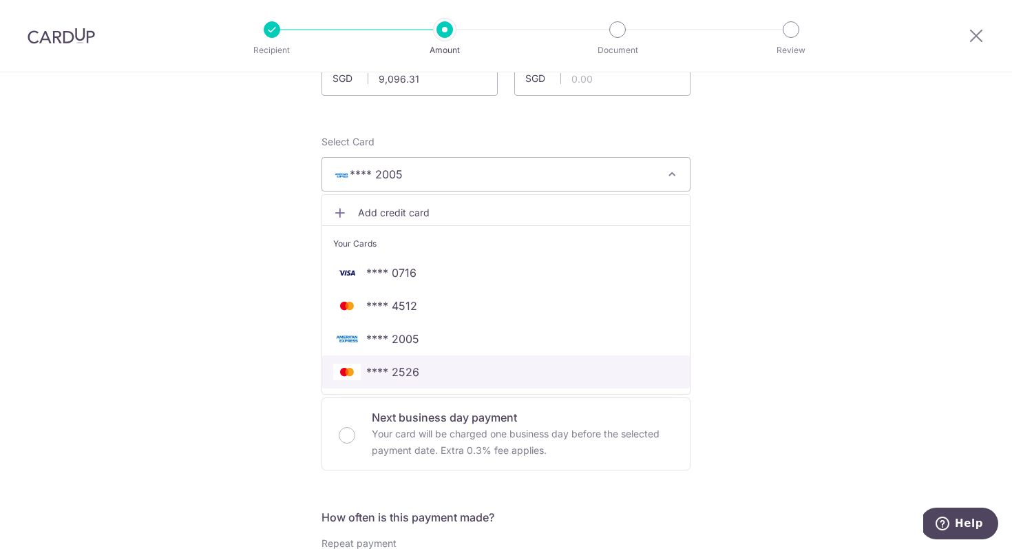
click at [391, 365] on span "**** 2526" at bounding box center [392, 372] width 53 height 17
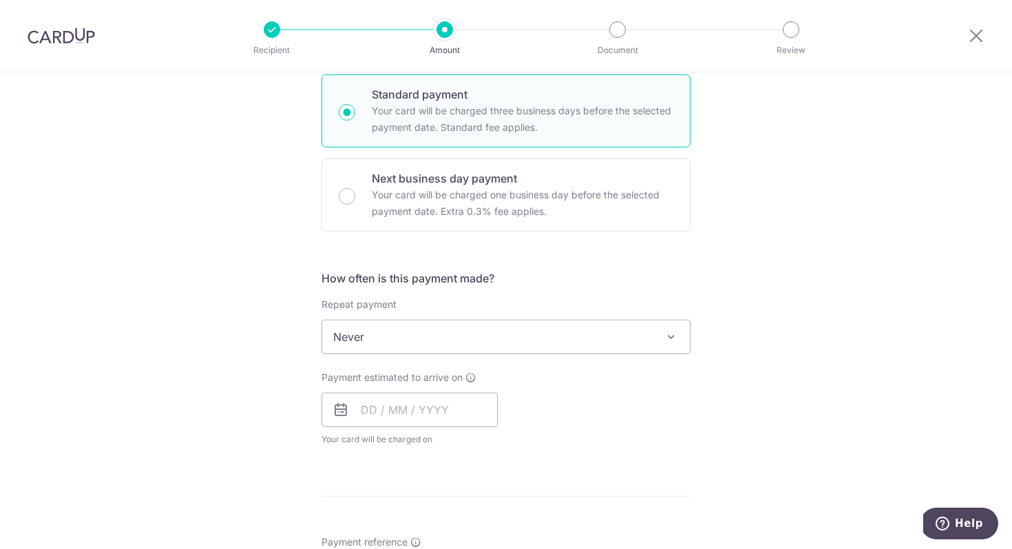
scroll to position [337, 0]
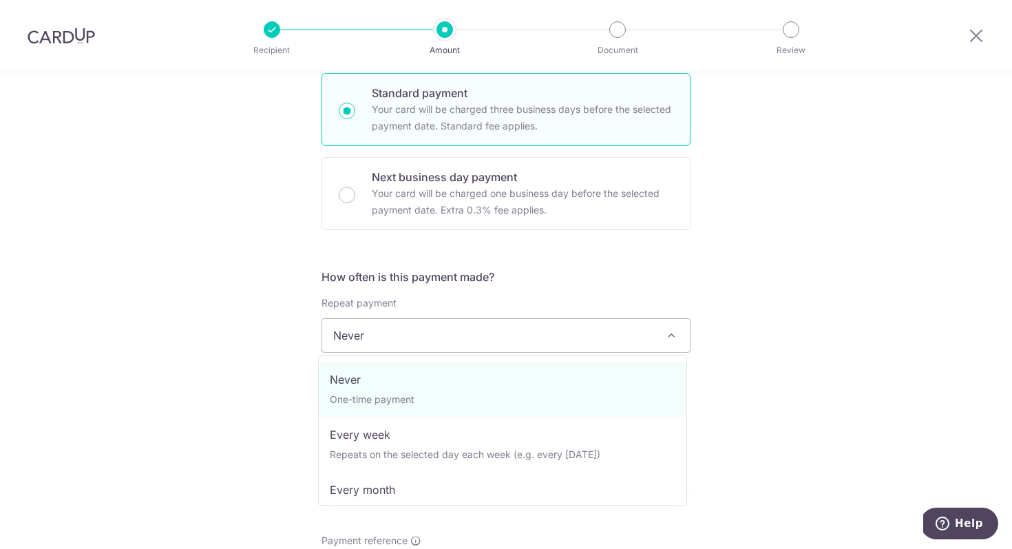
click at [501, 336] on span "Never" at bounding box center [506, 335] width 368 height 33
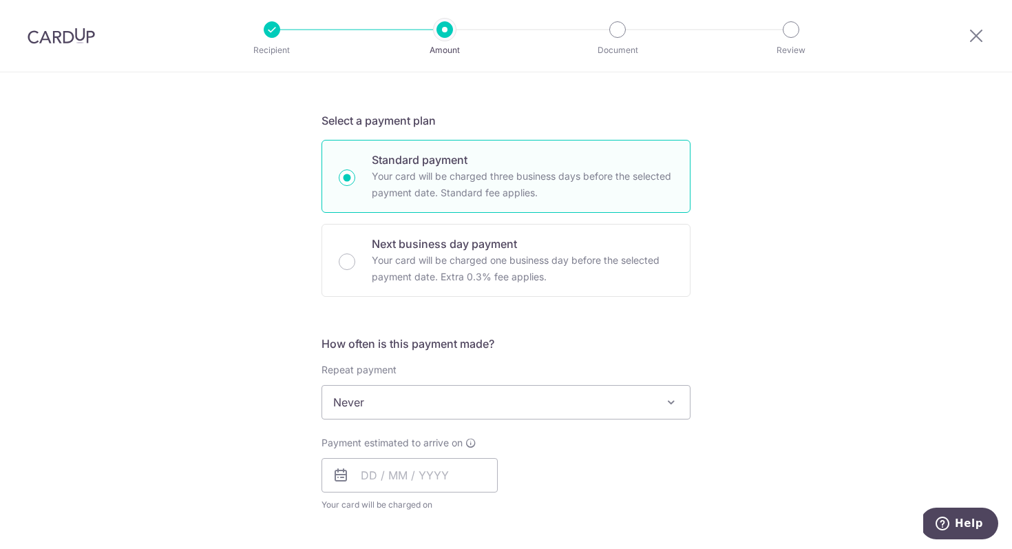
scroll to position [89, 0]
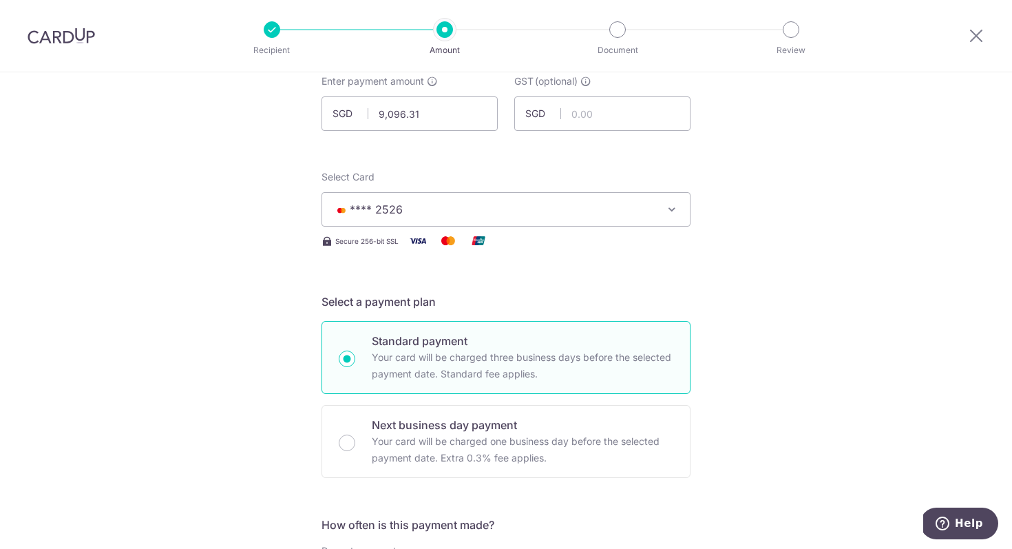
click at [465, 215] on span "**** 2526" at bounding box center [493, 209] width 321 height 17
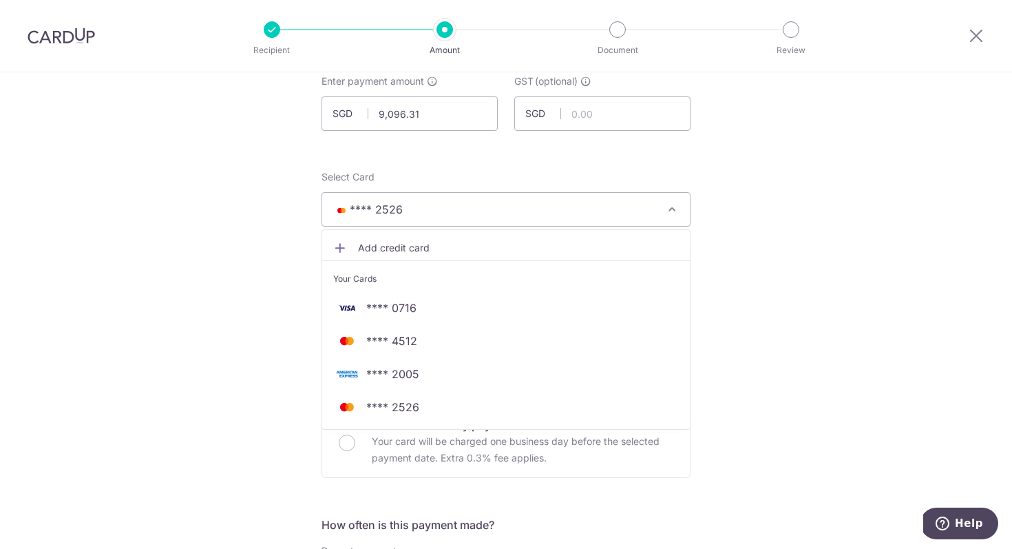
click at [383, 376] on span "**** 2005" at bounding box center [392, 374] width 53 height 17
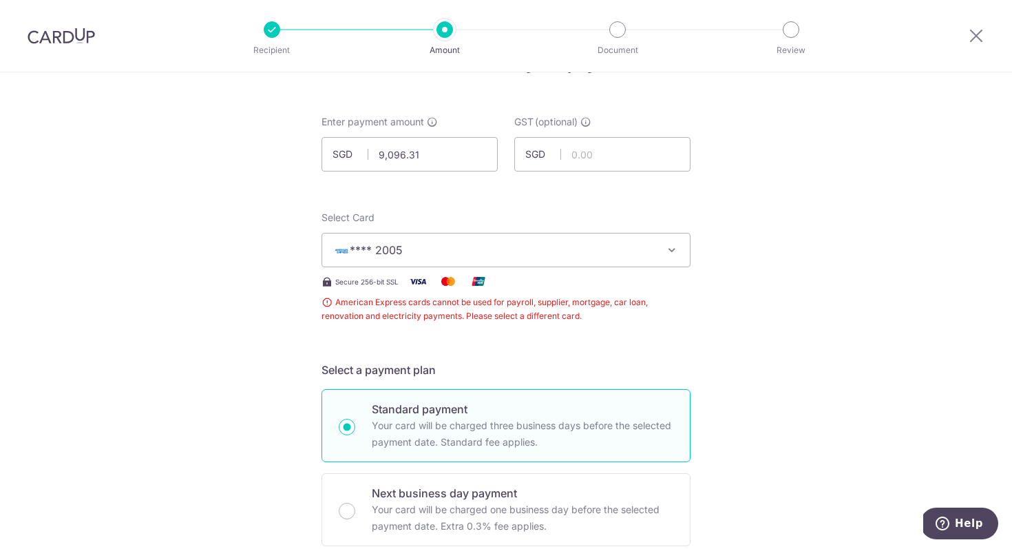
scroll to position [42, 0]
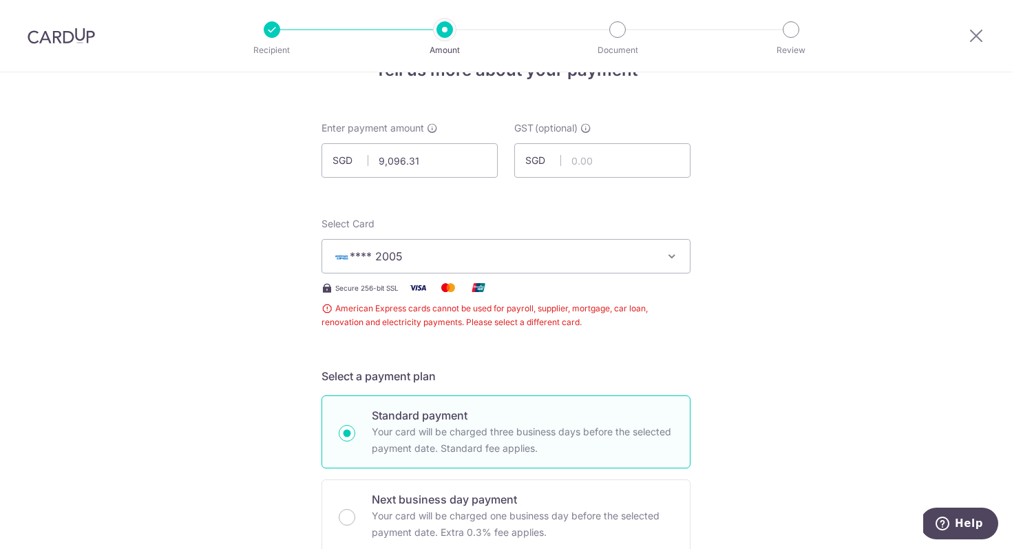
click at [494, 258] on span "**** 2005" at bounding box center [493, 256] width 321 height 17
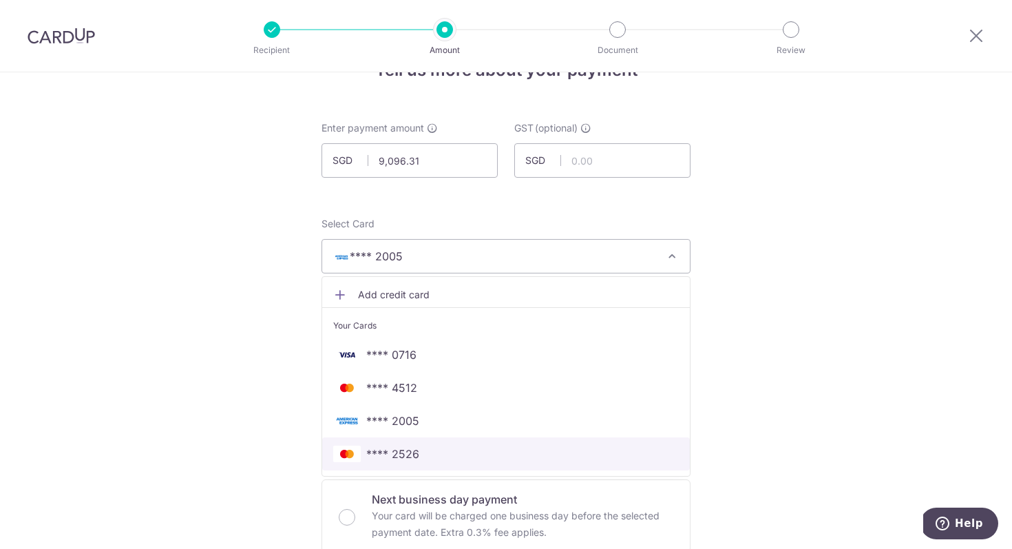
click at [410, 453] on span "**** 2526" at bounding box center [392, 454] width 53 height 17
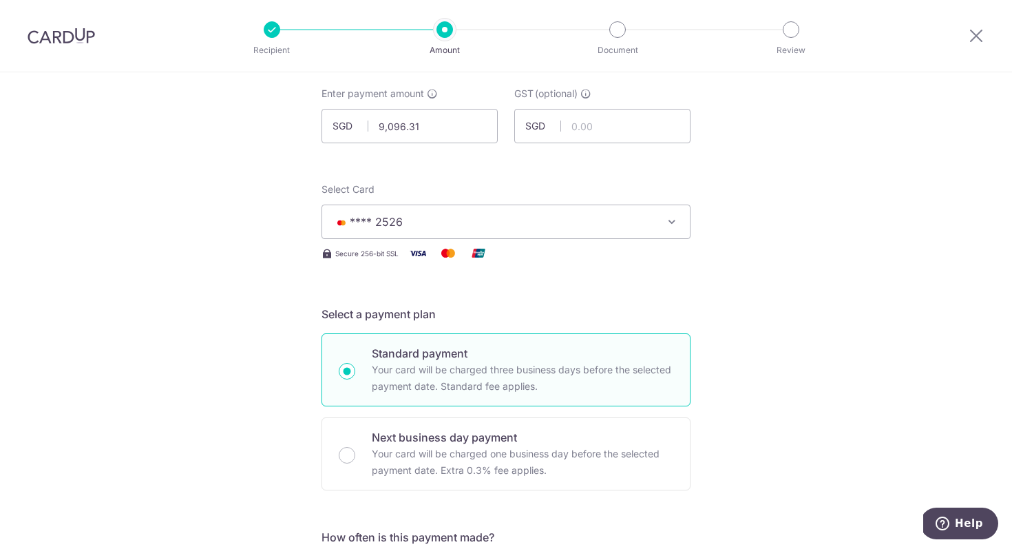
scroll to position [0, 0]
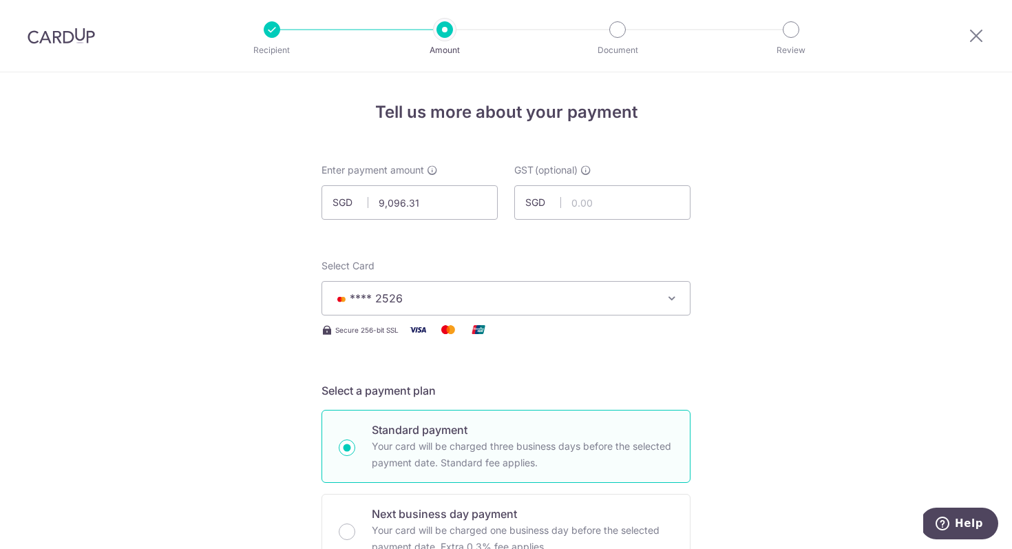
click at [620, 300] on span "**** 2526" at bounding box center [493, 298] width 321 height 17
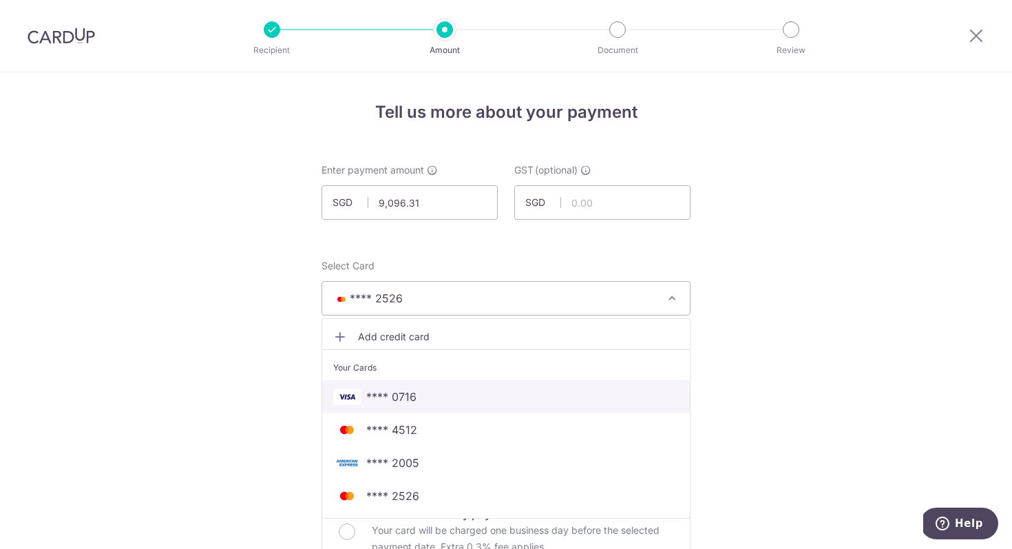
click at [423, 400] on span "**** 0716" at bounding box center [506, 396] width 346 height 17
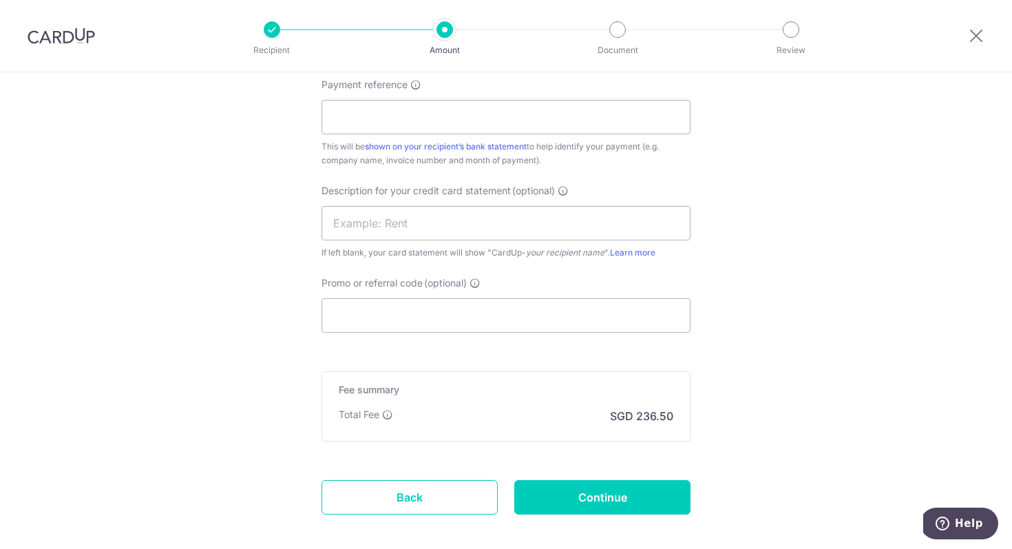
scroll to position [861, 0]
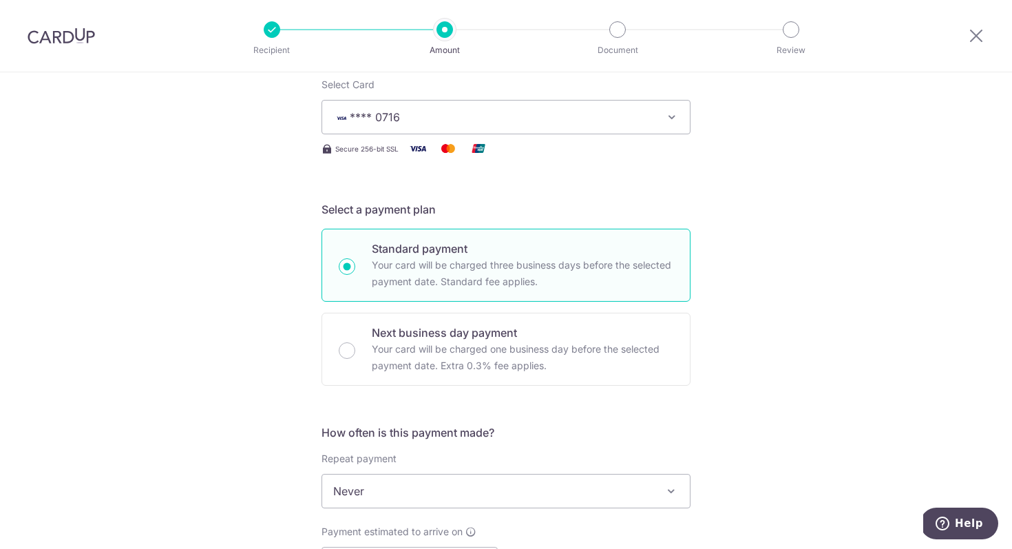
scroll to position [0, 0]
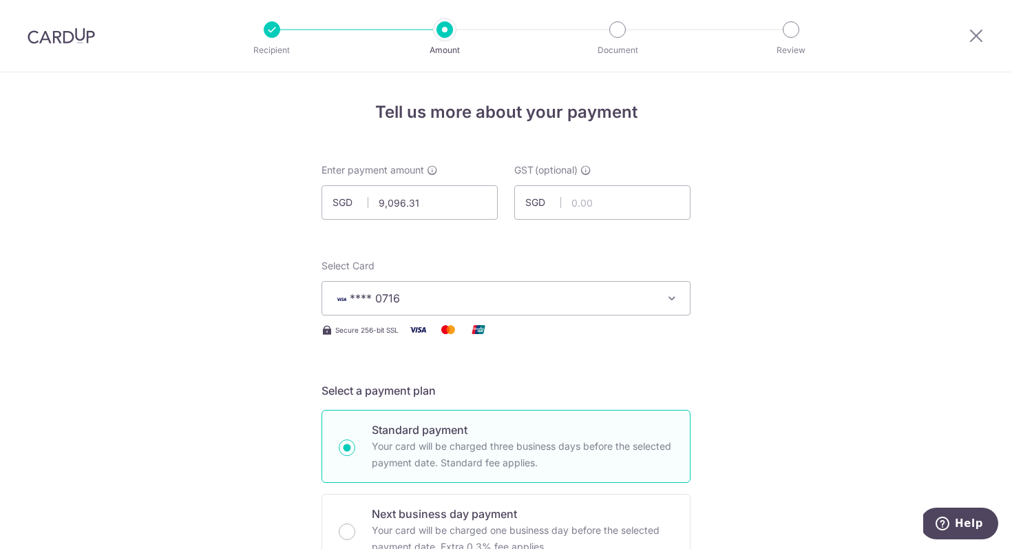
click at [511, 289] on button "**** 0716" at bounding box center [506, 298] width 369 height 34
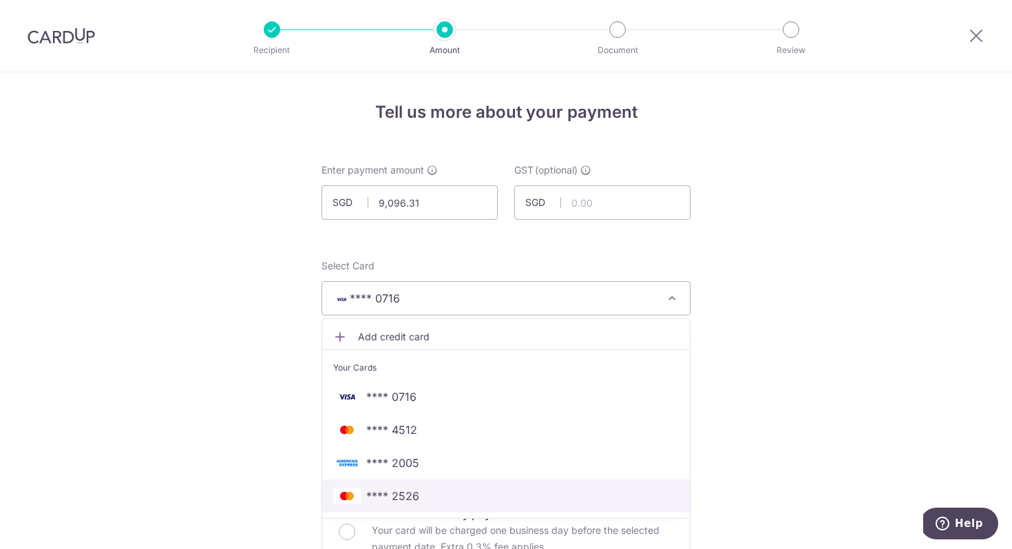
click at [380, 491] on span "**** 2526" at bounding box center [392, 496] width 53 height 17
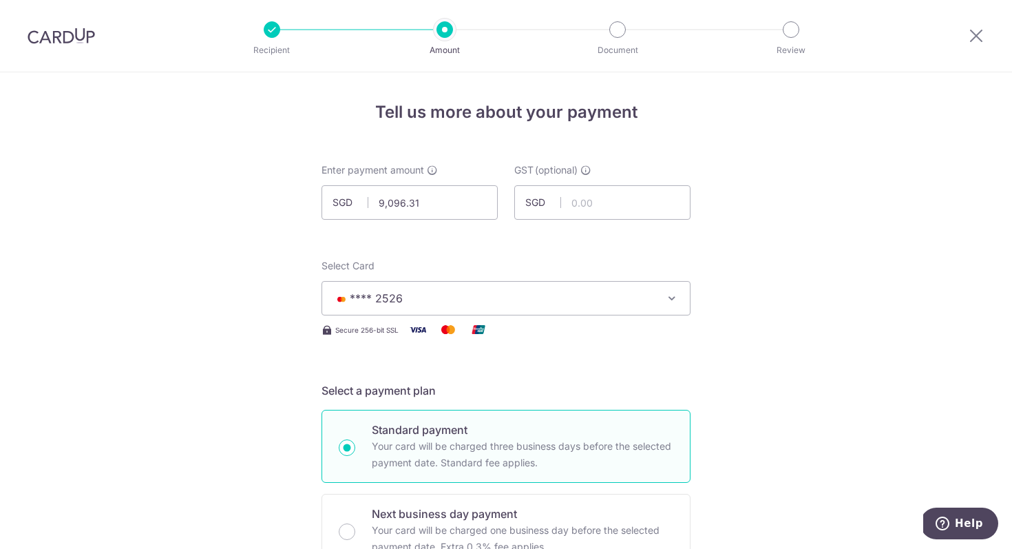
scroll to position [7, 0]
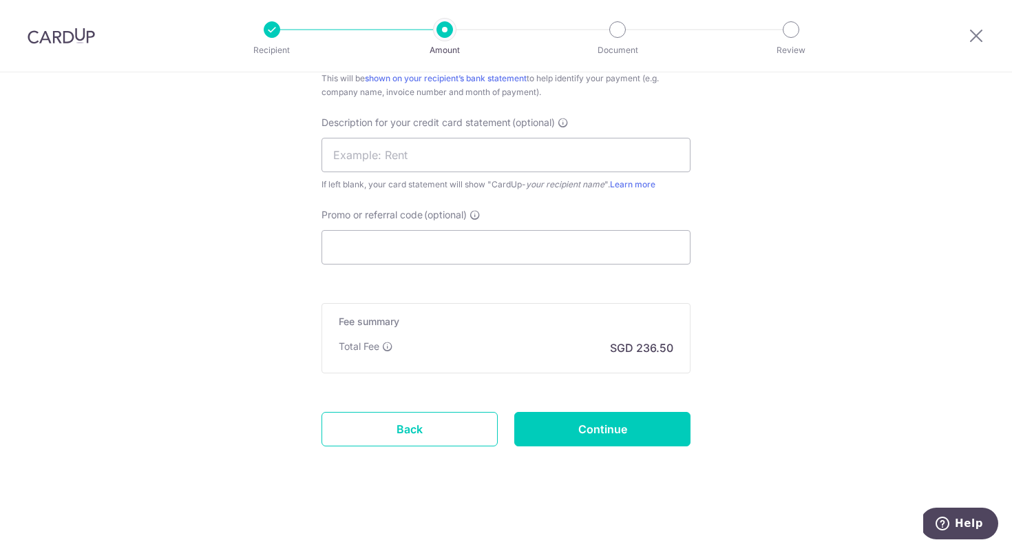
scroll to position [861, 0]
click at [949, 525] on icon "Help" at bounding box center [943, 523] width 14 height 14
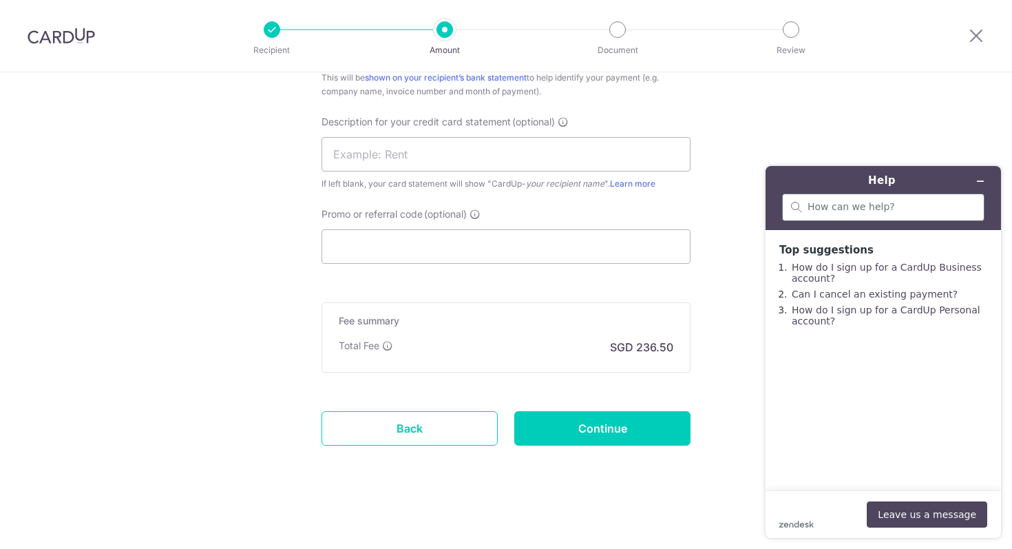
click at [839, 215] on div at bounding box center [883, 208] width 202 height 28
type input "HELLO"
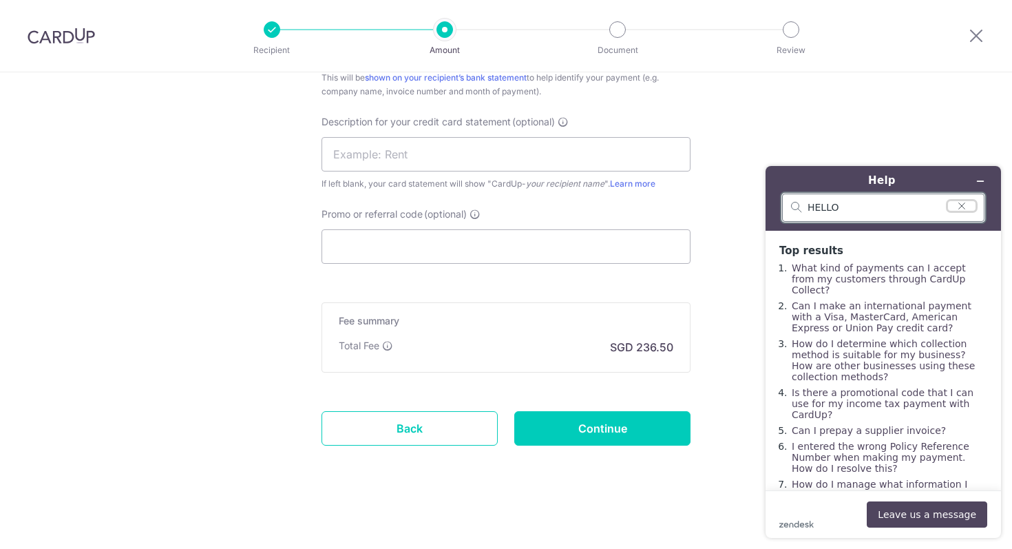
click at [963, 201] on icon "Clear search" at bounding box center [962, 206] width 11 height 10
click at [983, 178] on icon "Minimize widget" at bounding box center [981, 181] width 10 height 10
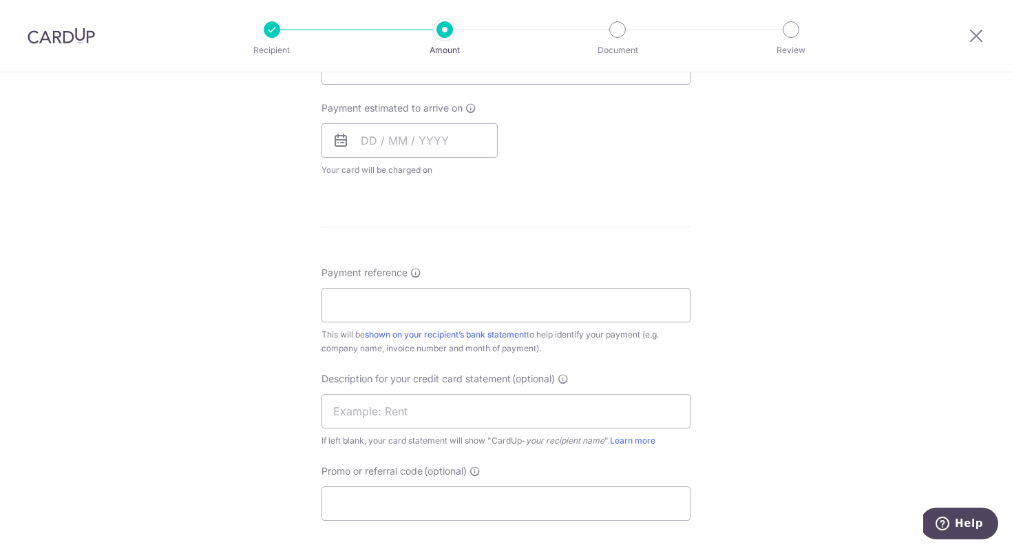
scroll to position [861, 0]
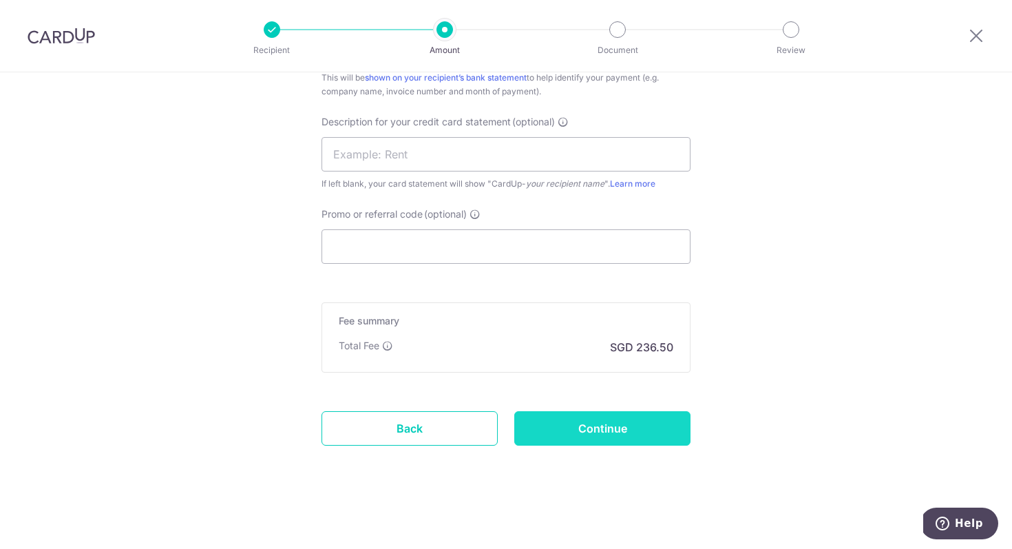
click at [576, 435] on input "Continue" at bounding box center [602, 428] width 176 height 34
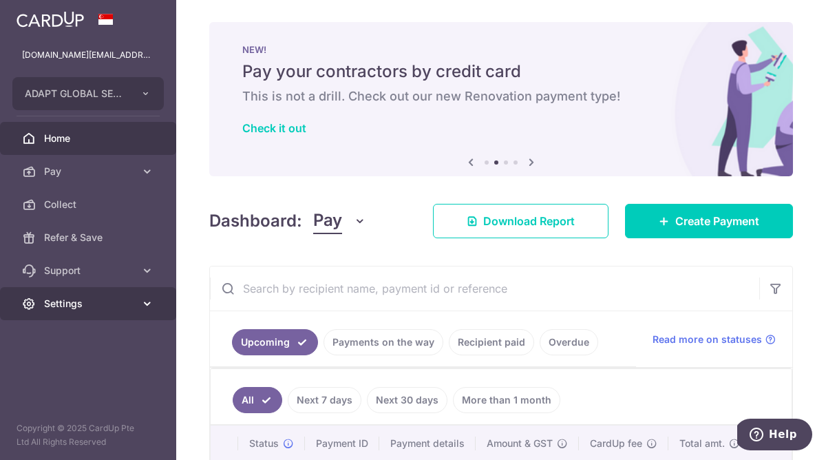
click at [75, 301] on span "Settings" at bounding box center [89, 304] width 91 height 14
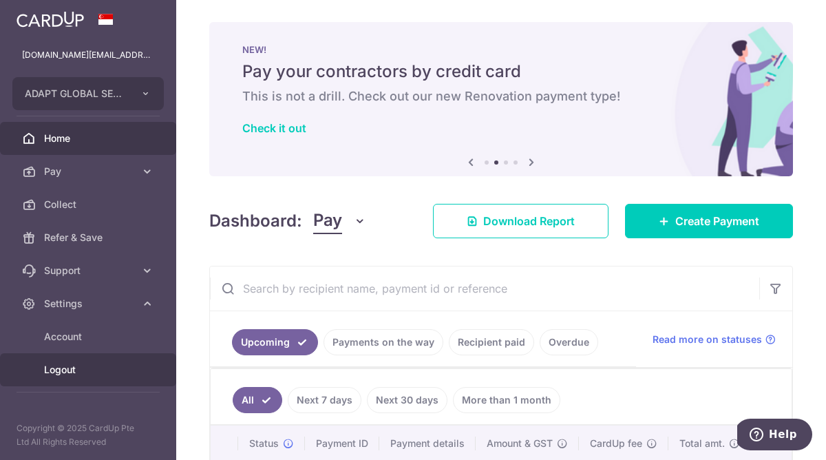
click at [67, 373] on span "Logout" at bounding box center [89, 370] width 91 height 14
